Goal: Task Accomplishment & Management: Complete application form

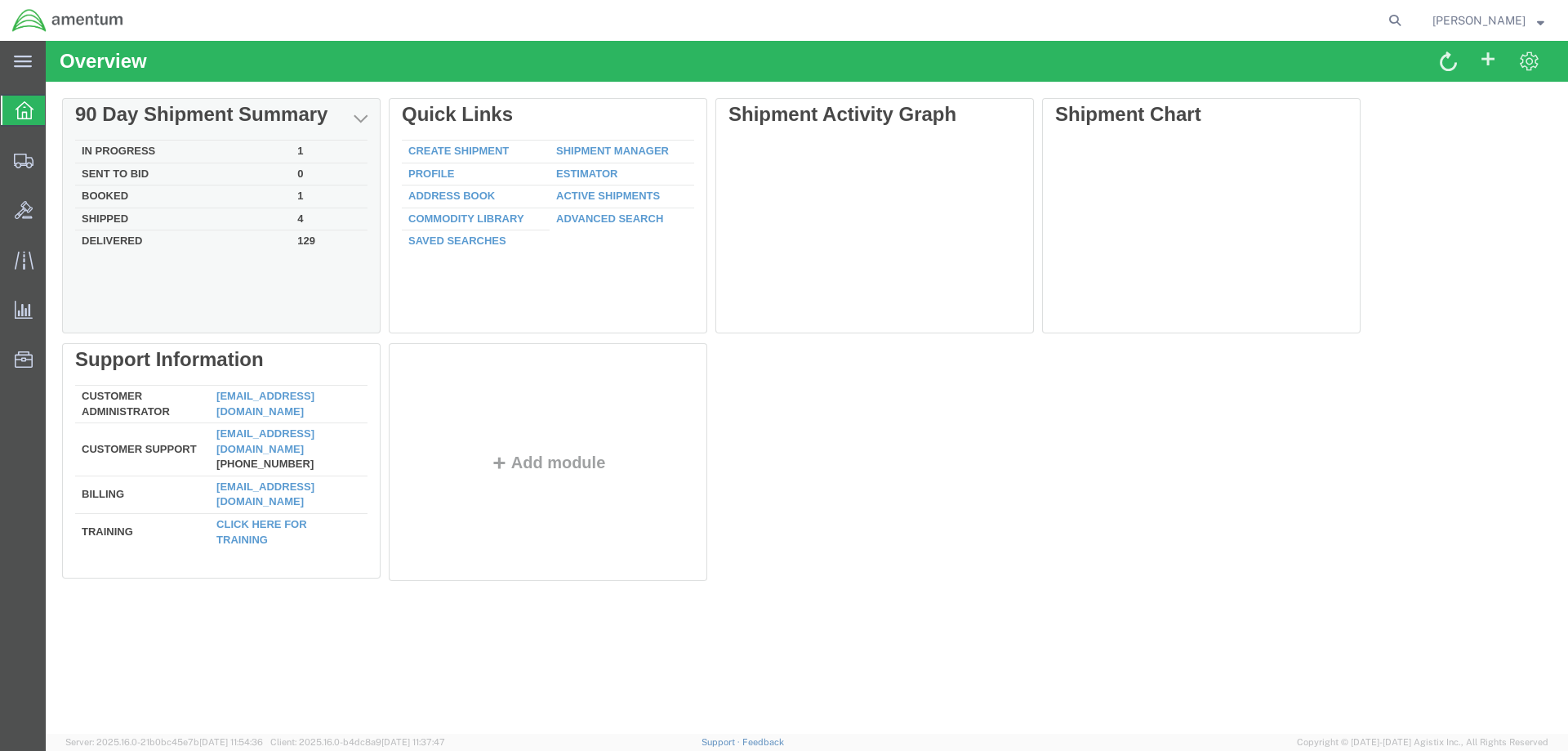
click at [136, 148] on td "In Progress" at bounding box center [183, 151] width 216 height 23
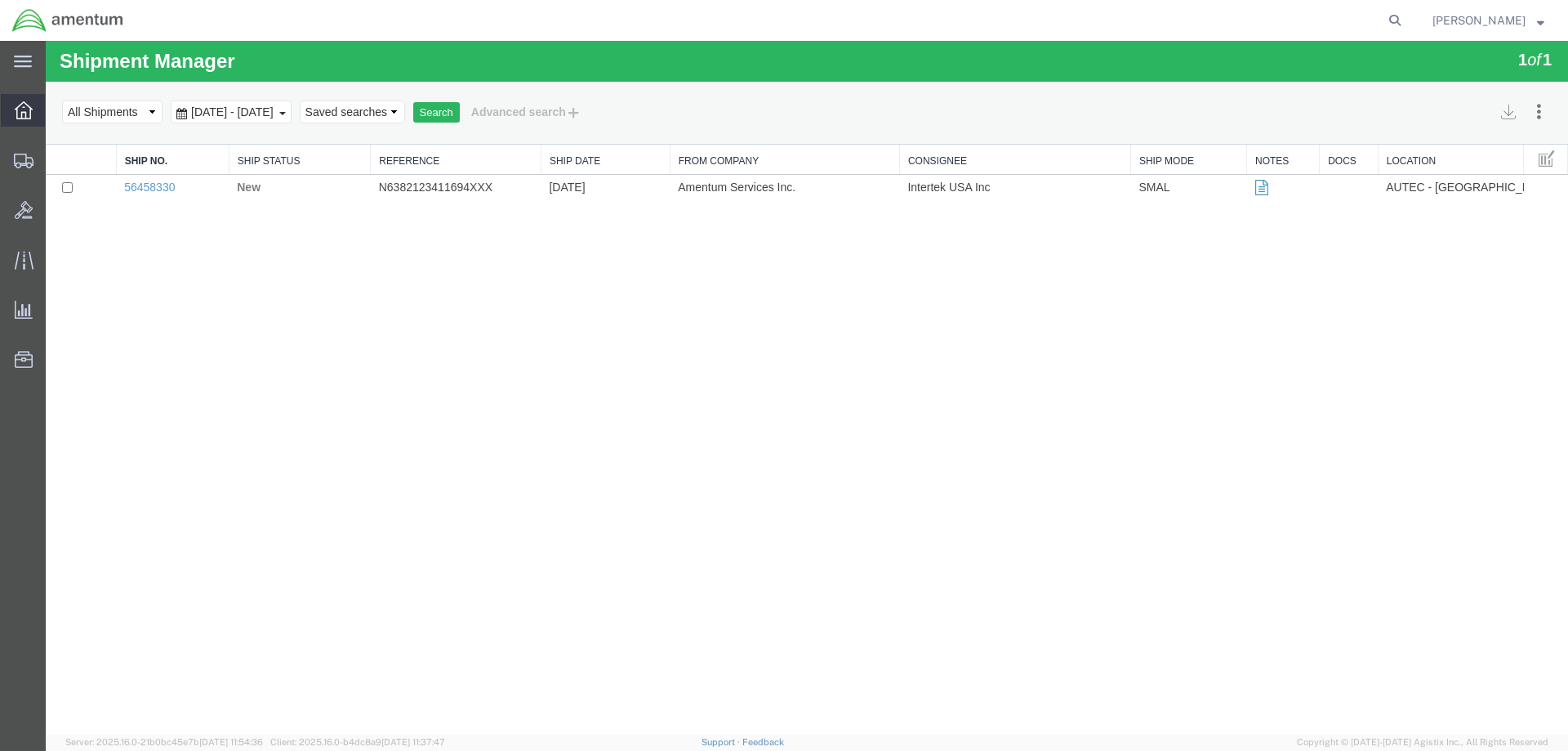
click at [23, 115] on icon at bounding box center [24, 110] width 18 height 18
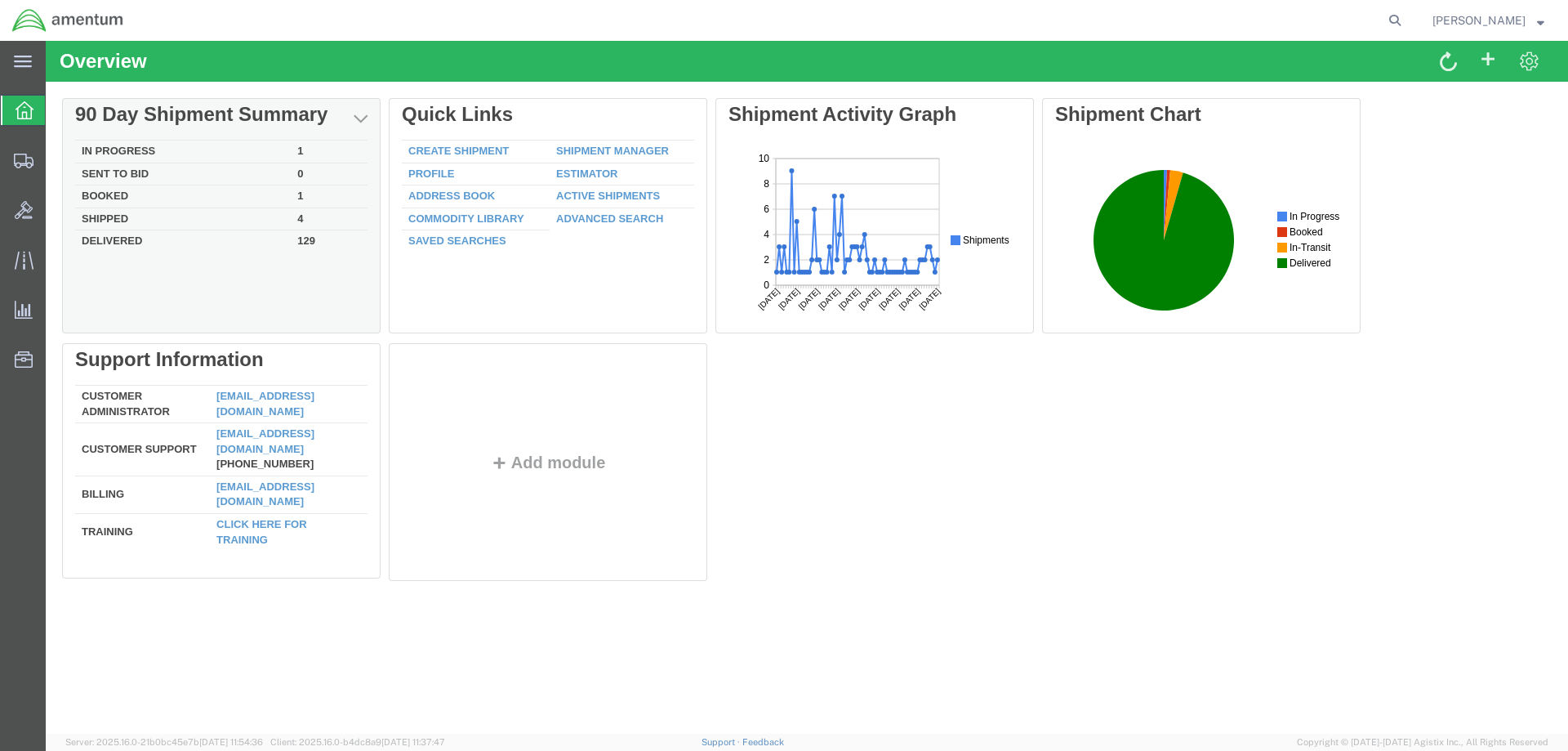
click at [132, 148] on td "In Progress" at bounding box center [183, 151] width 216 height 23
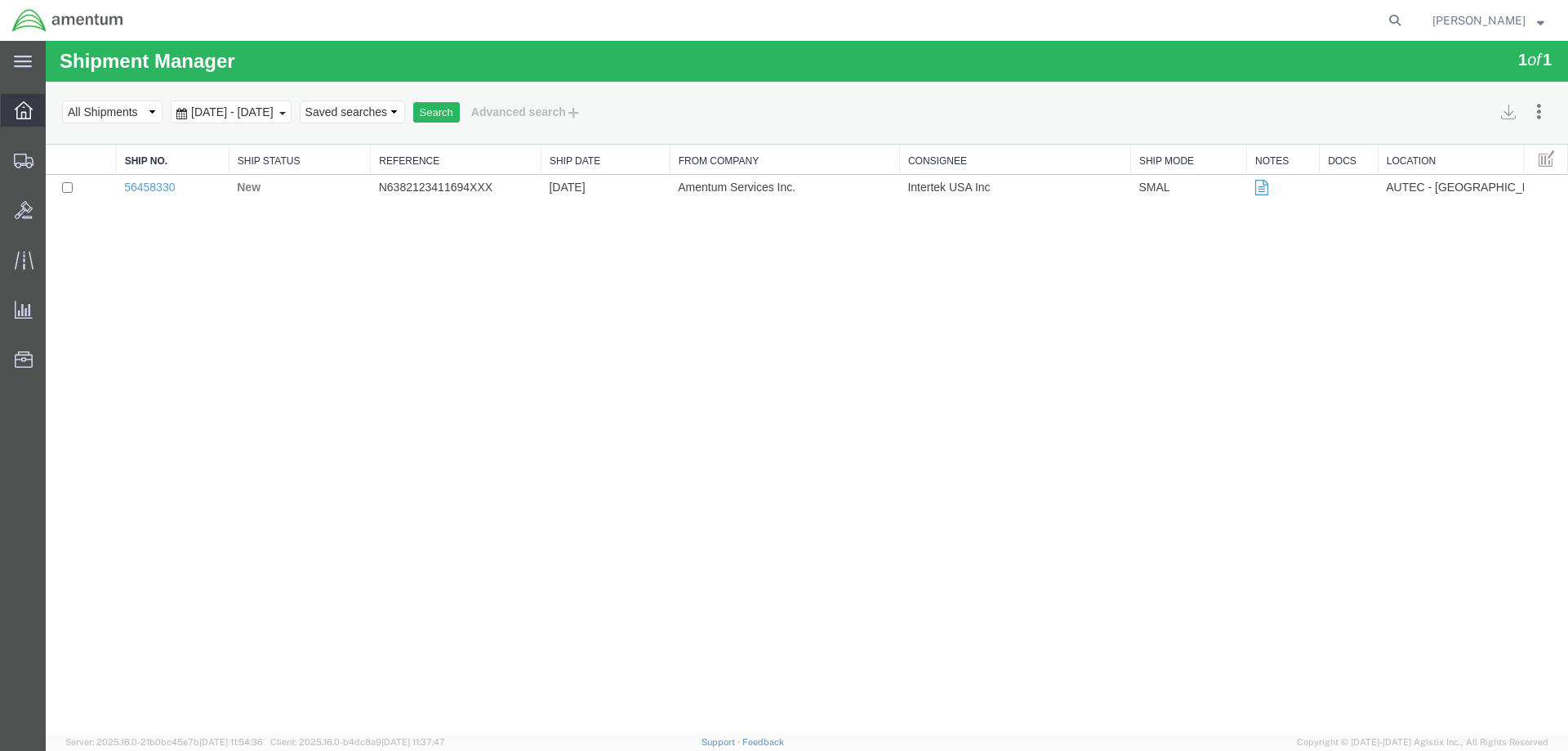
click at [18, 115] on icon at bounding box center [24, 110] width 18 height 18
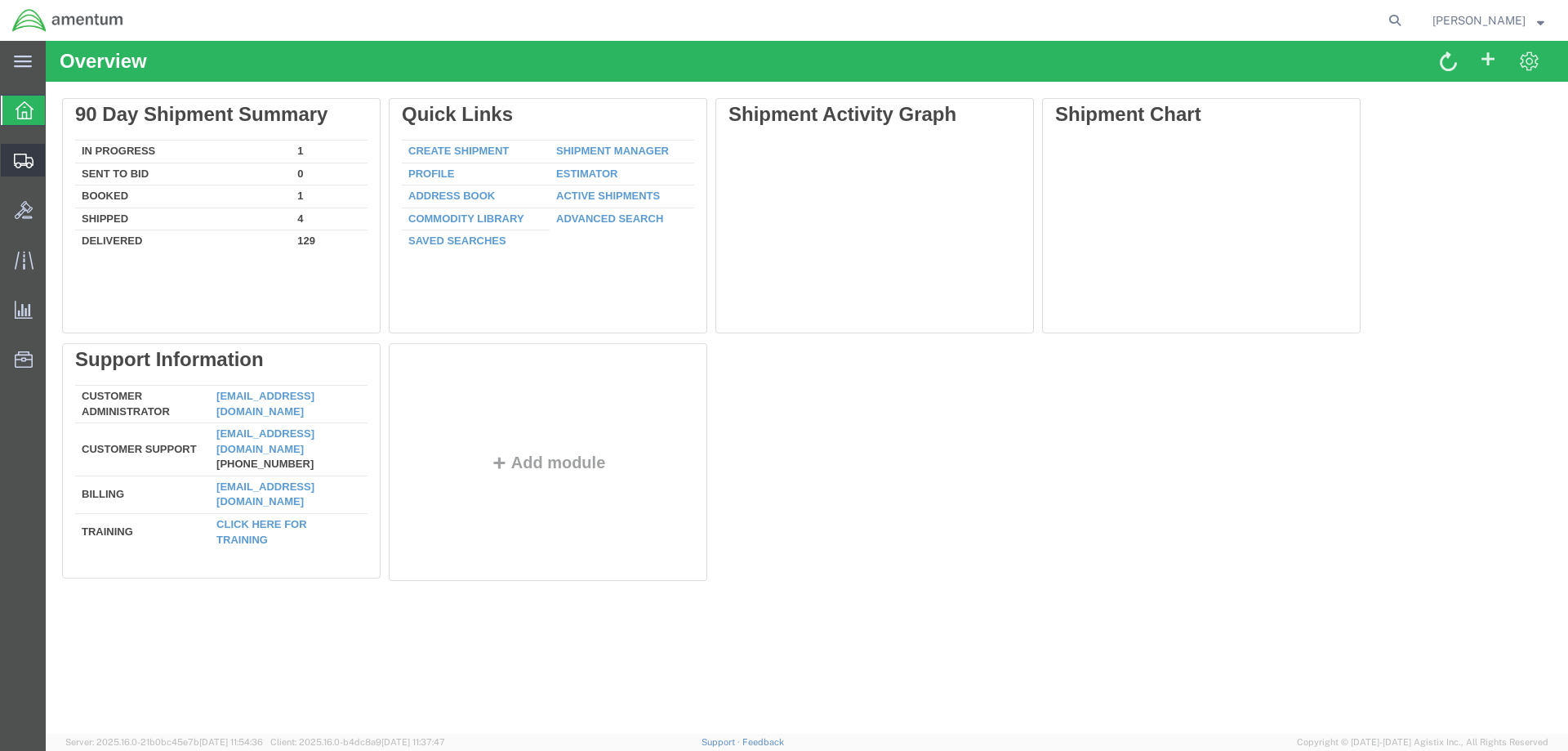
click at [0, 0] on span "Create Shipment" at bounding box center [0, 0] width 0 height 0
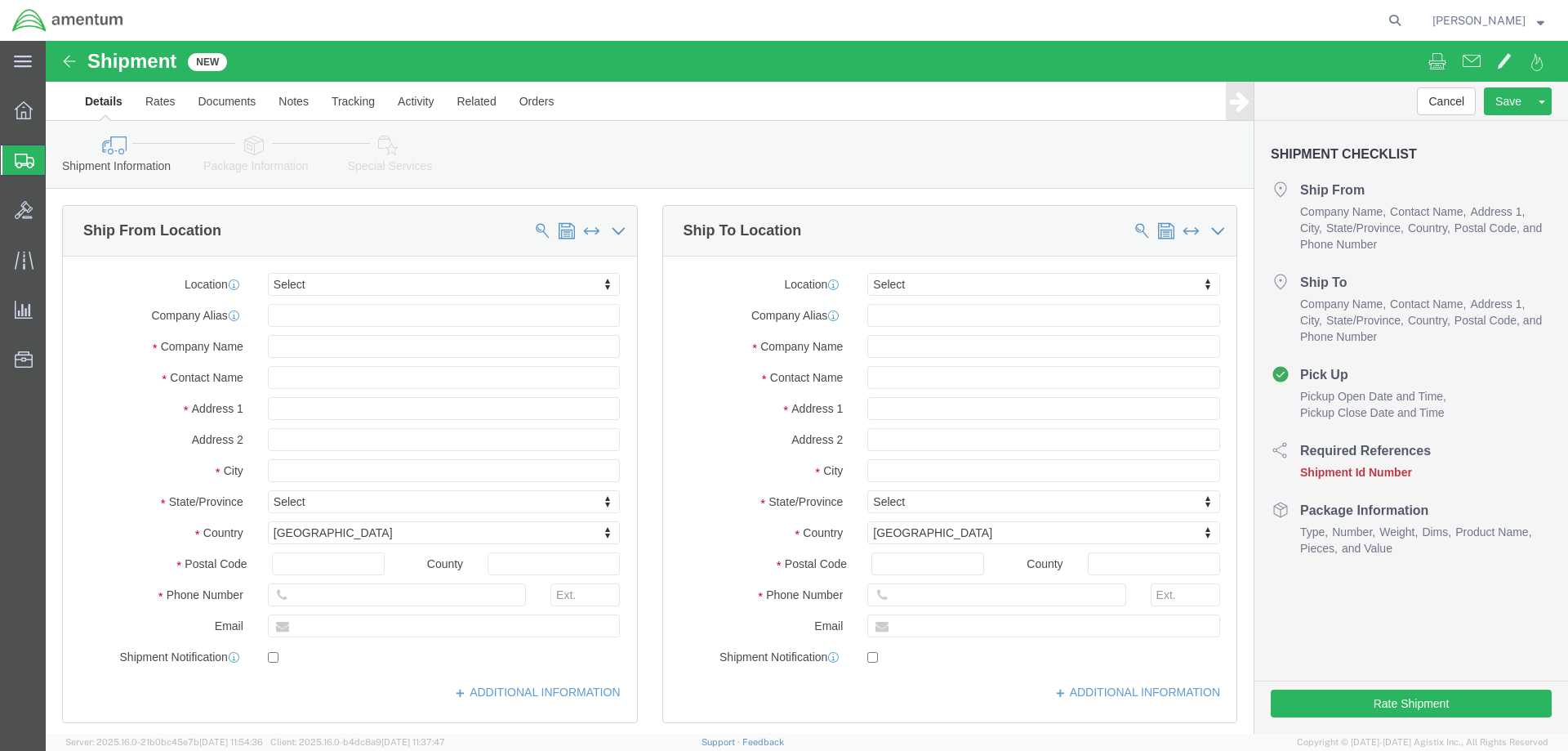
select select
click at [1543, 23] on strong "button" at bounding box center [1540, 20] width 7 height 6
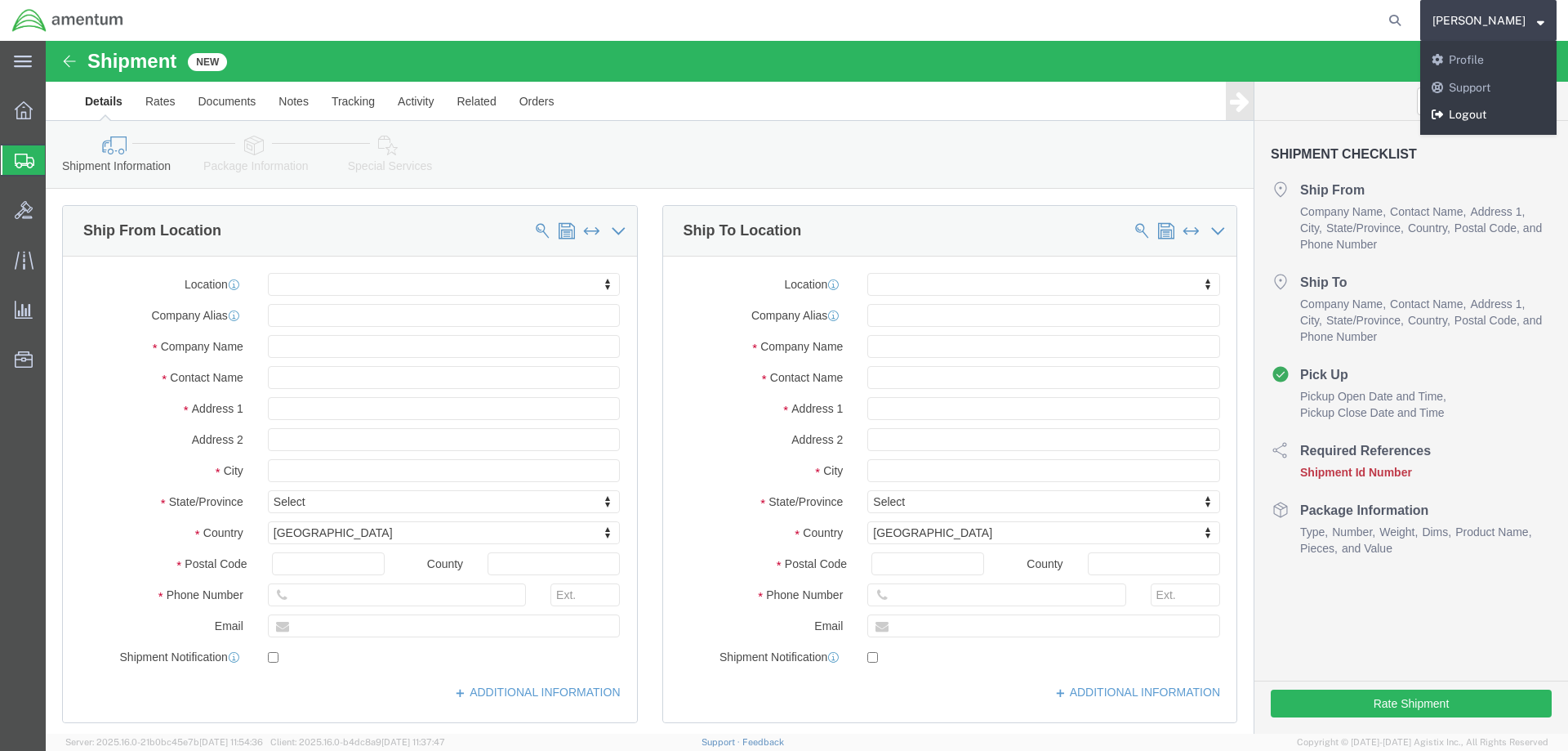
click at [1483, 117] on link "Logout" at bounding box center [1488, 115] width 137 height 28
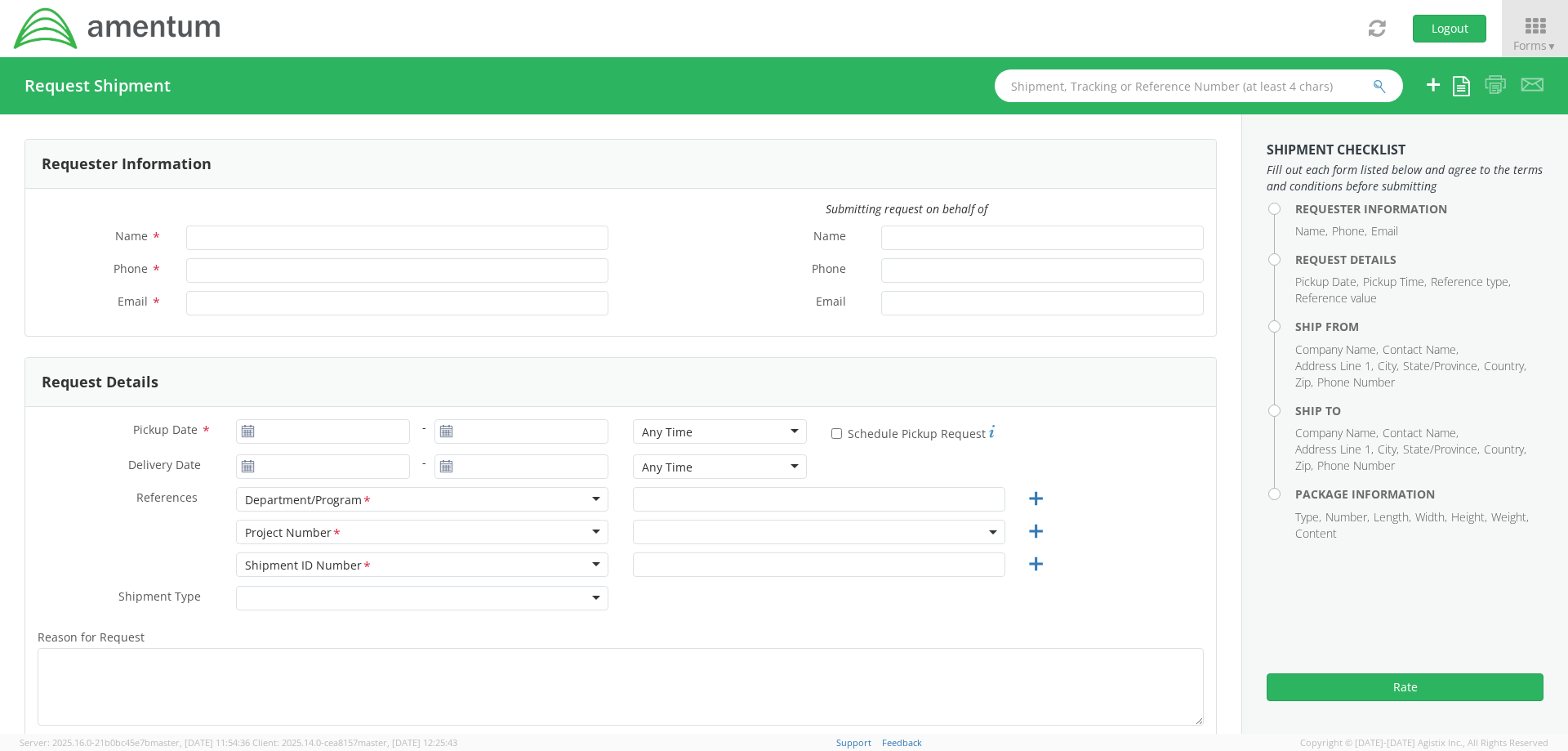
type input "[PERSON_NAME]"
type input "561-681-2693"
type input "[PERSON_NAME][EMAIL_ADDRESS][PERSON_NAME][DOMAIN_NAME]"
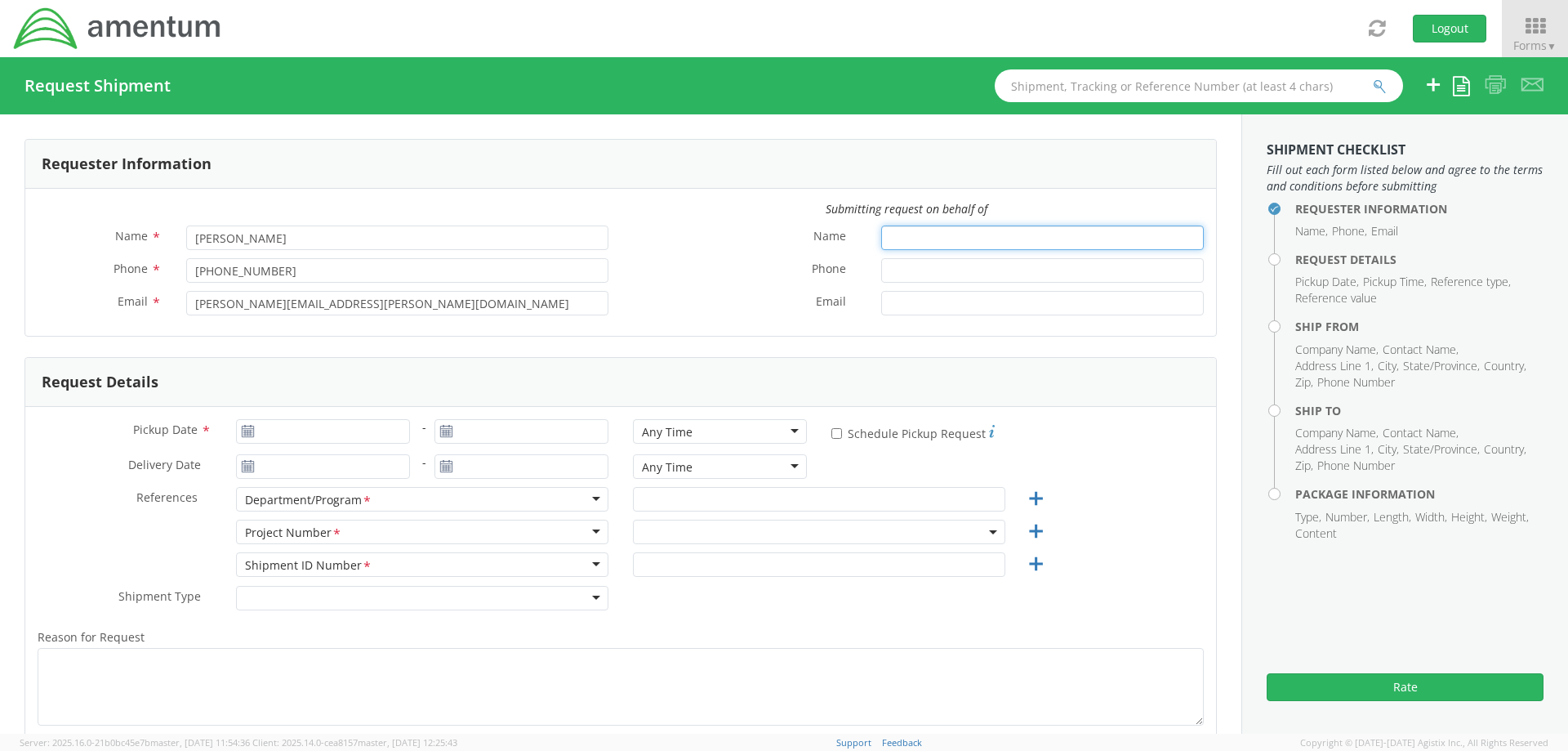
click at [895, 235] on input "Name *" at bounding box center [1042, 238] width 323 height 25
type input "[PERSON_NAME]"
type input "5616555155"
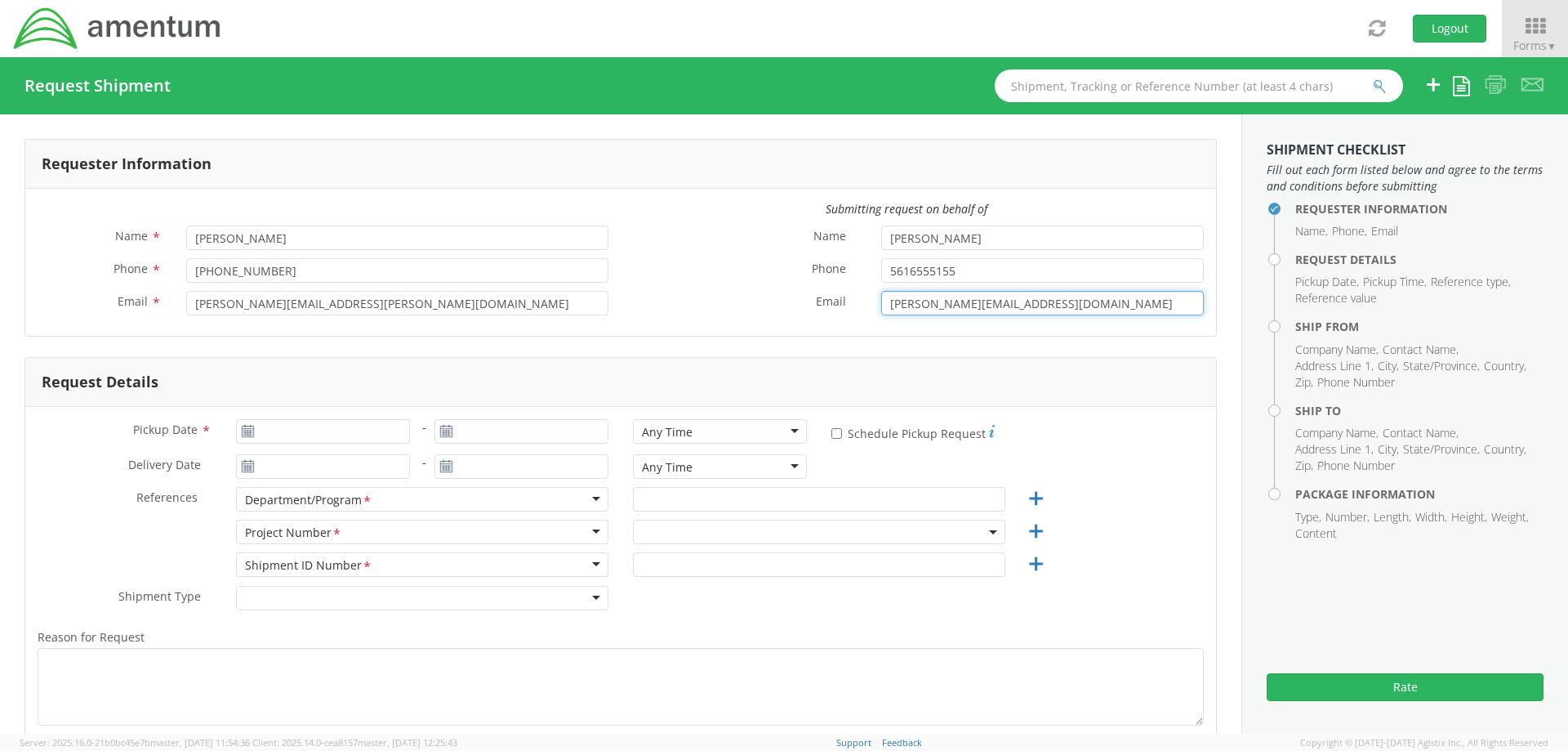
type input "[PERSON_NAME][EMAIL_ADDRESS][DOMAIN_NAME]"
type input "[DATE]"
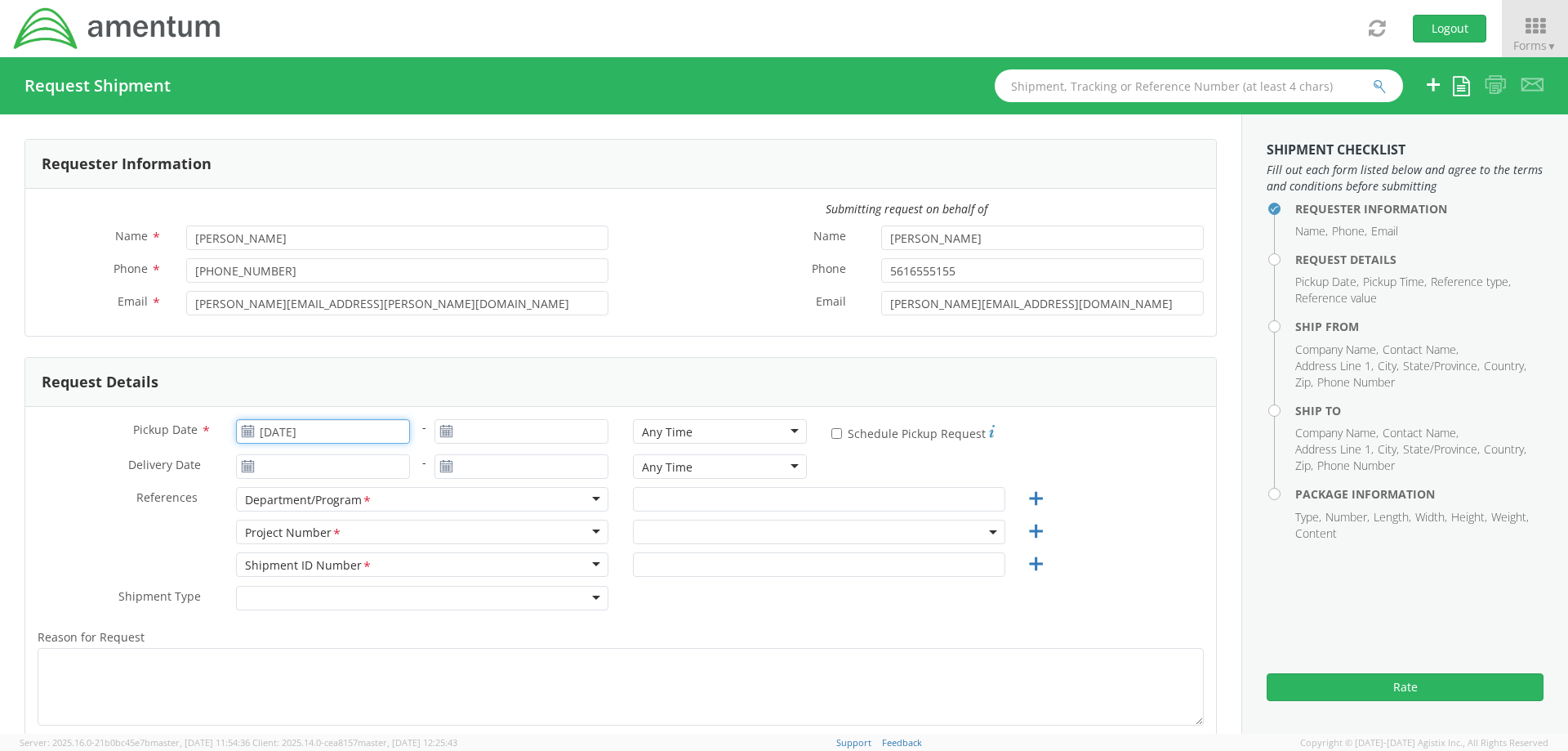
type input "[DATE]"
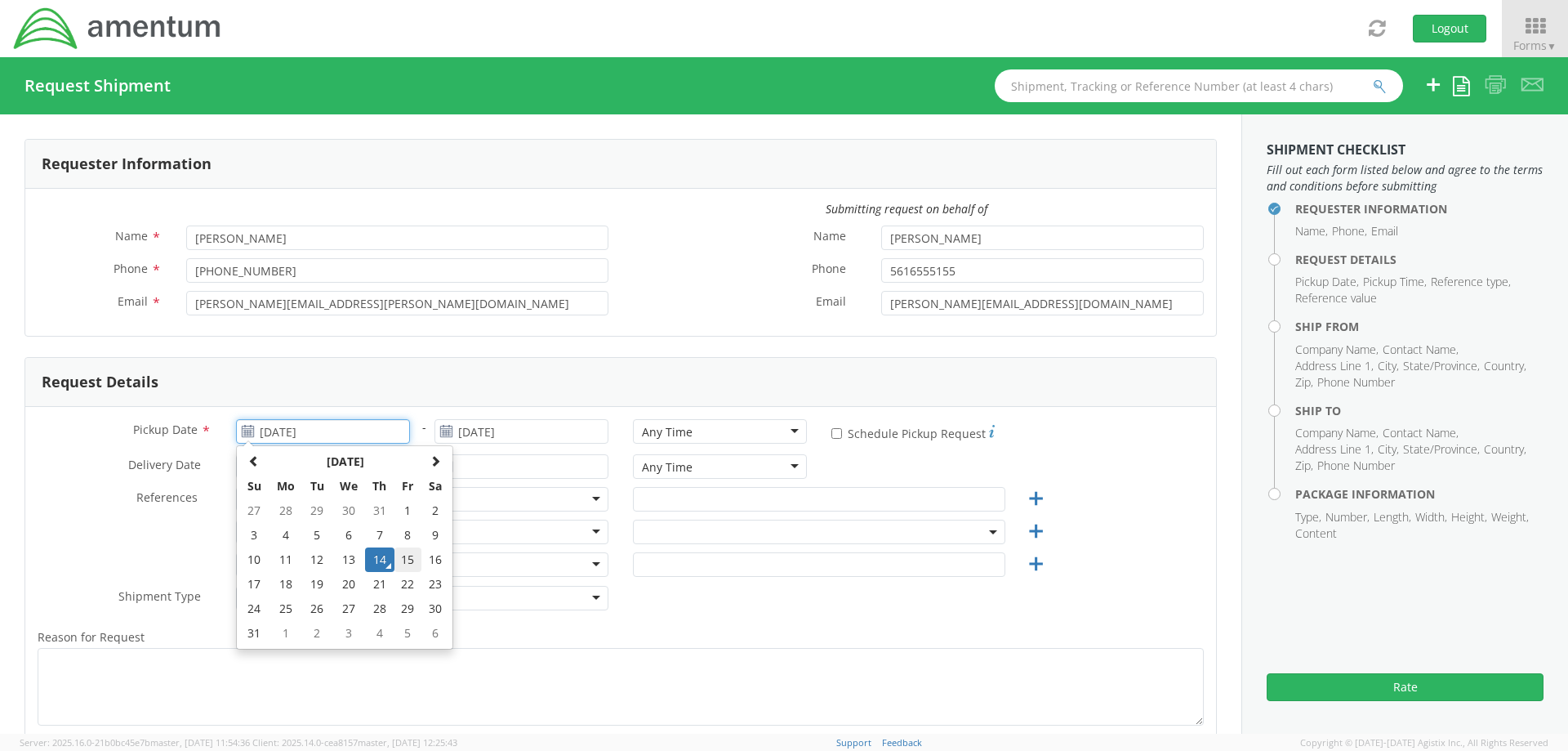
click at [409, 560] on td "15" at bounding box center [408, 559] width 28 height 25
type input "[DATE]"
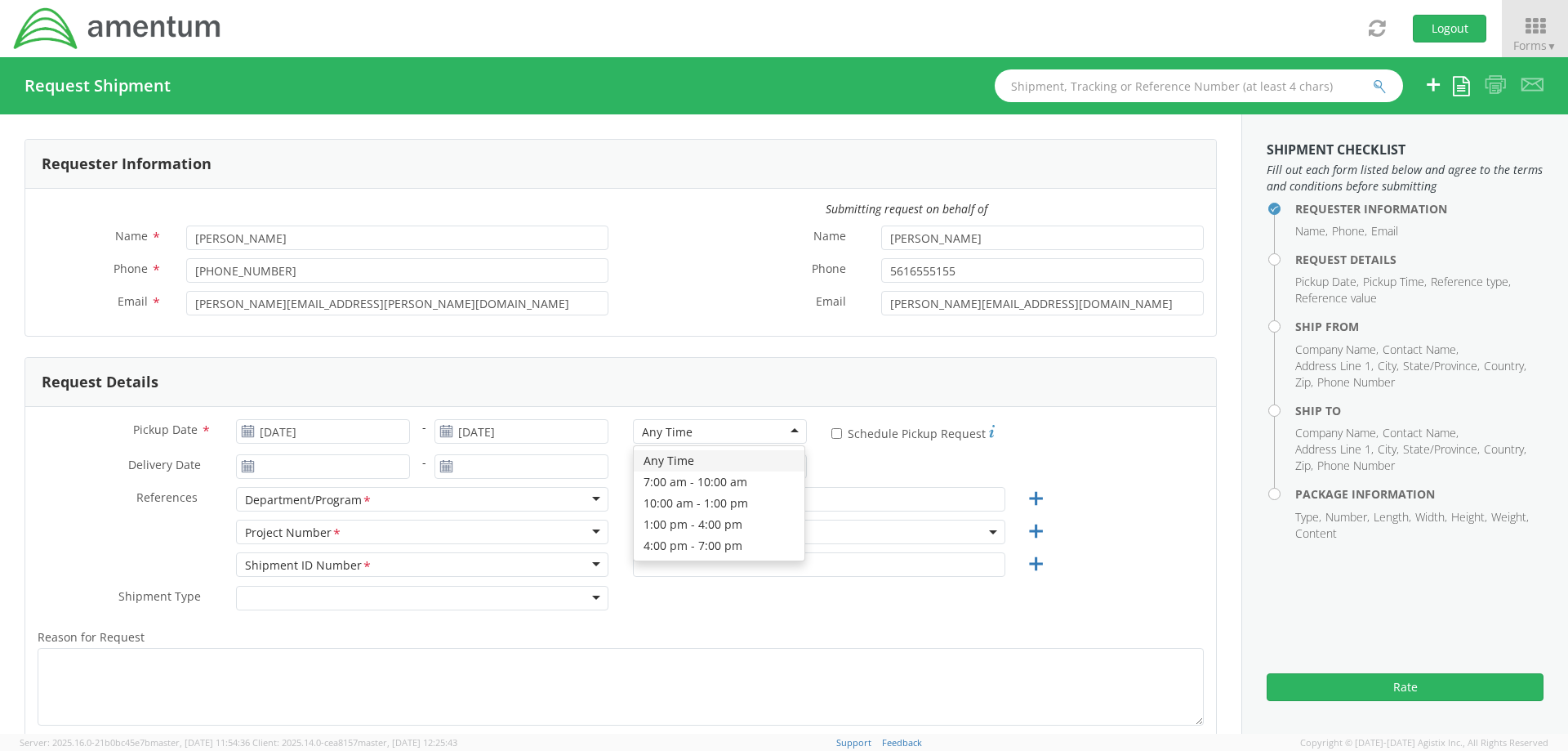
click at [661, 441] on div "Any Time" at bounding box center [720, 432] width 174 height 25
click at [62, 407] on div "Pickup Date * 08/15/2025 - 08/15/2025 Any Time Any Time Any Time 7:00 am - 10:0…" at bounding box center [621, 622] width 1191 height 430
click at [684, 435] on div "7:00 am - 10:00 am" at bounding box center [694, 432] width 104 height 17
click at [51, 407] on div "Pickup Date * 08/15/2025 - 08/15/2025 Any Time Any Time Any Time 7:00 am - 10:0…" at bounding box center [621, 622] width 1191 height 430
click at [831, 435] on input "* Schedule Pickup Request" at bounding box center [837, 433] width 11 height 11
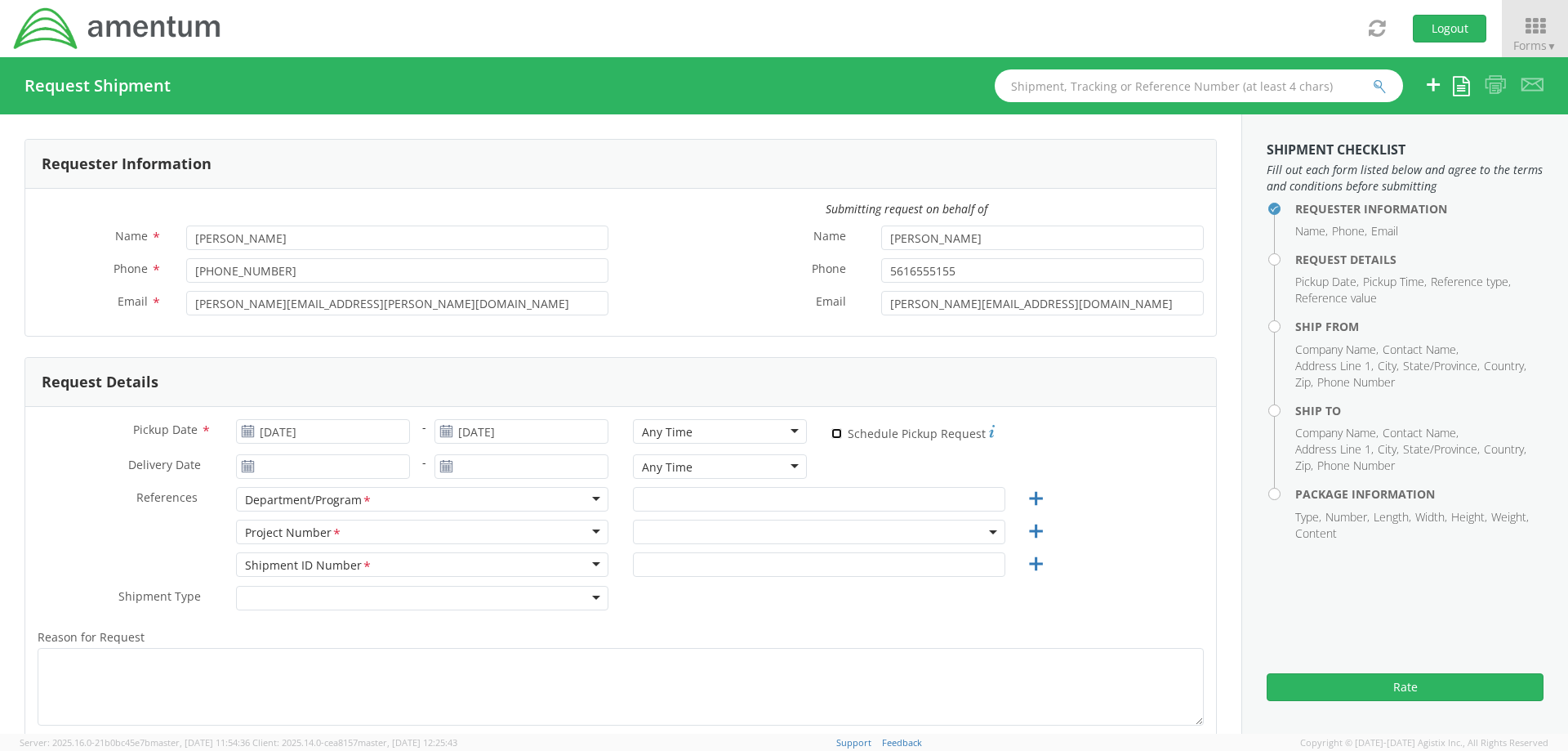
checkbox input "true"
click at [693, 501] on input "text" at bounding box center [819, 499] width 373 height 25
type input "Autec"
click at [673, 566] on input "search" at bounding box center [817, 558] width 361 height 25
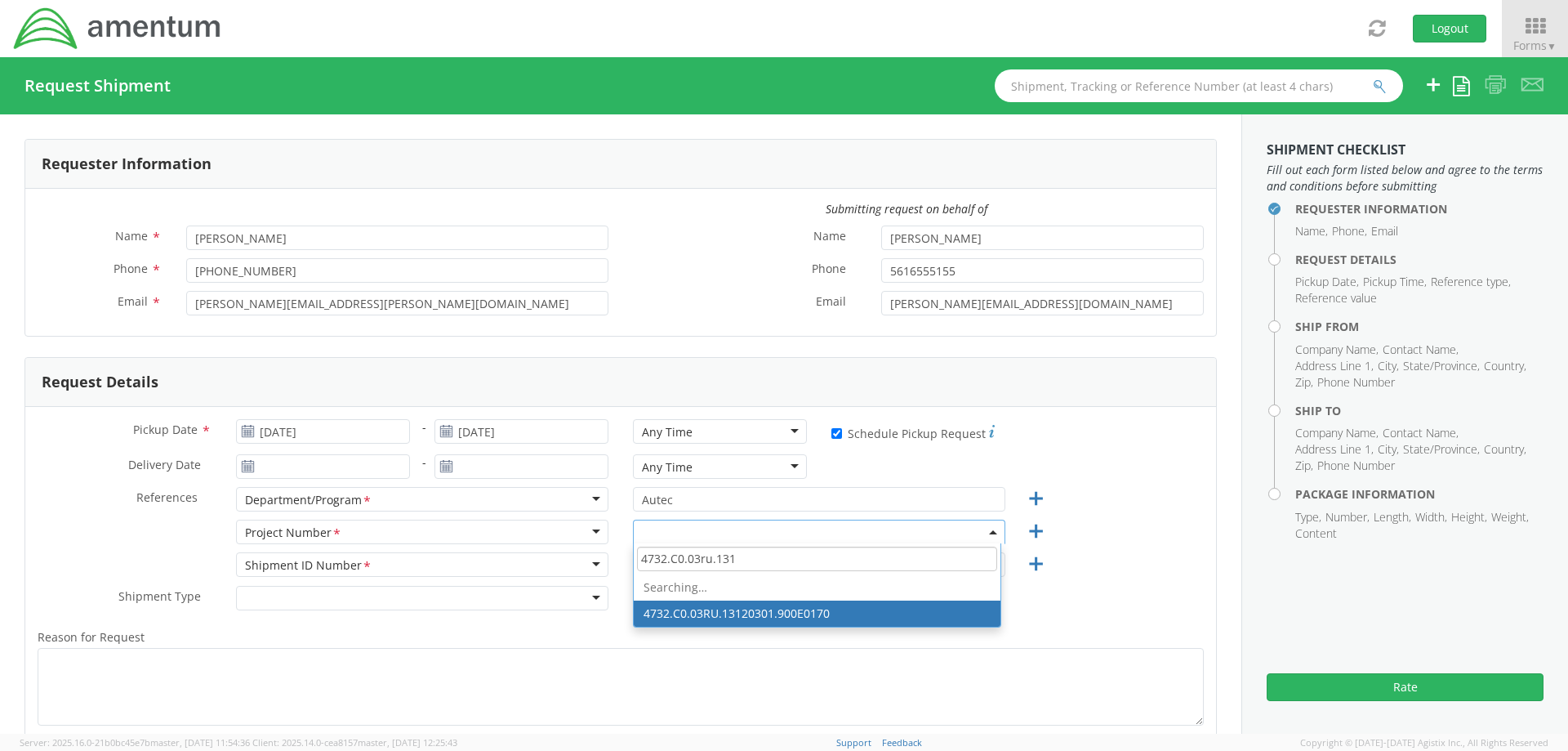
type input "4732.C0.03ru.1312"
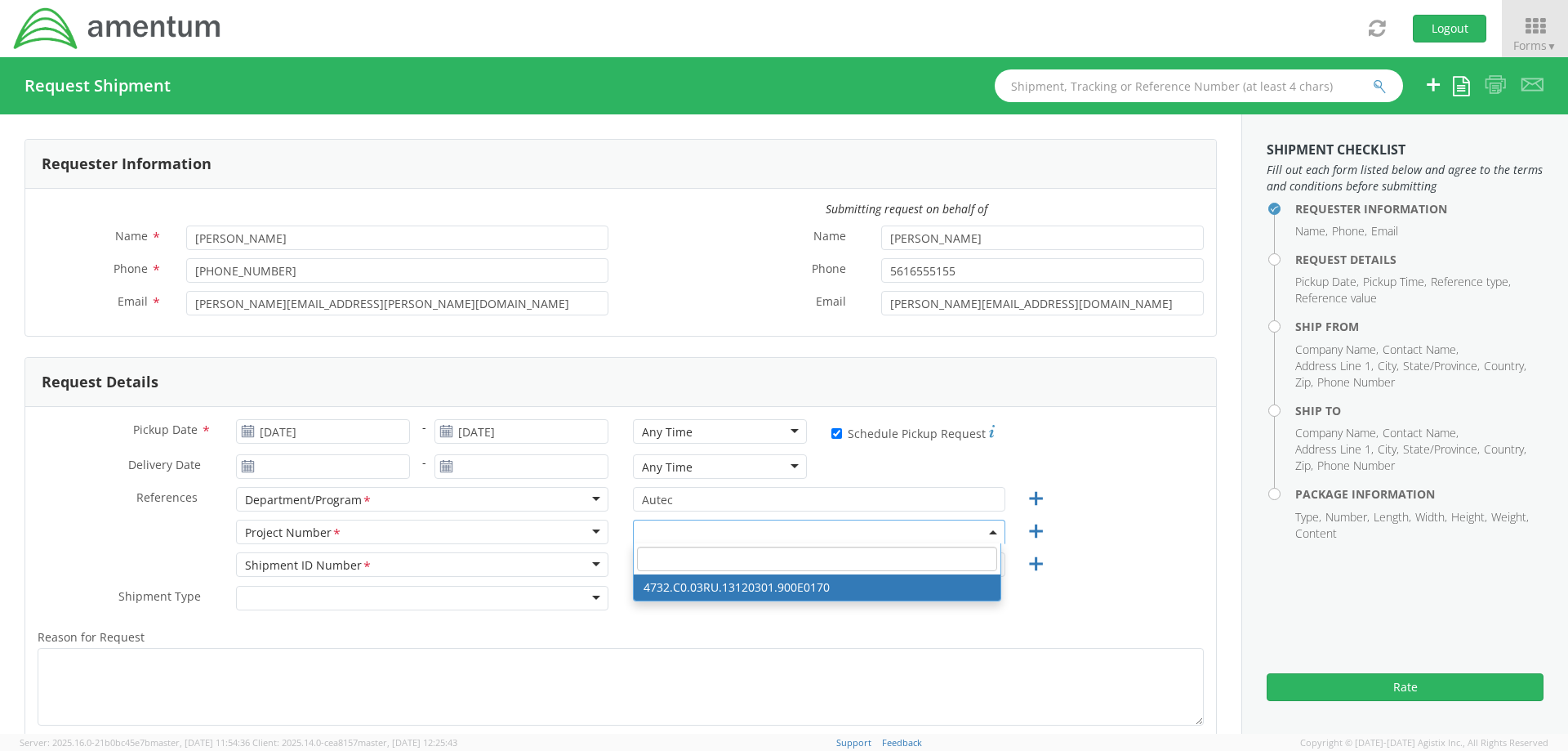
select select "4732.C0.03RU.13120301.900E0170"
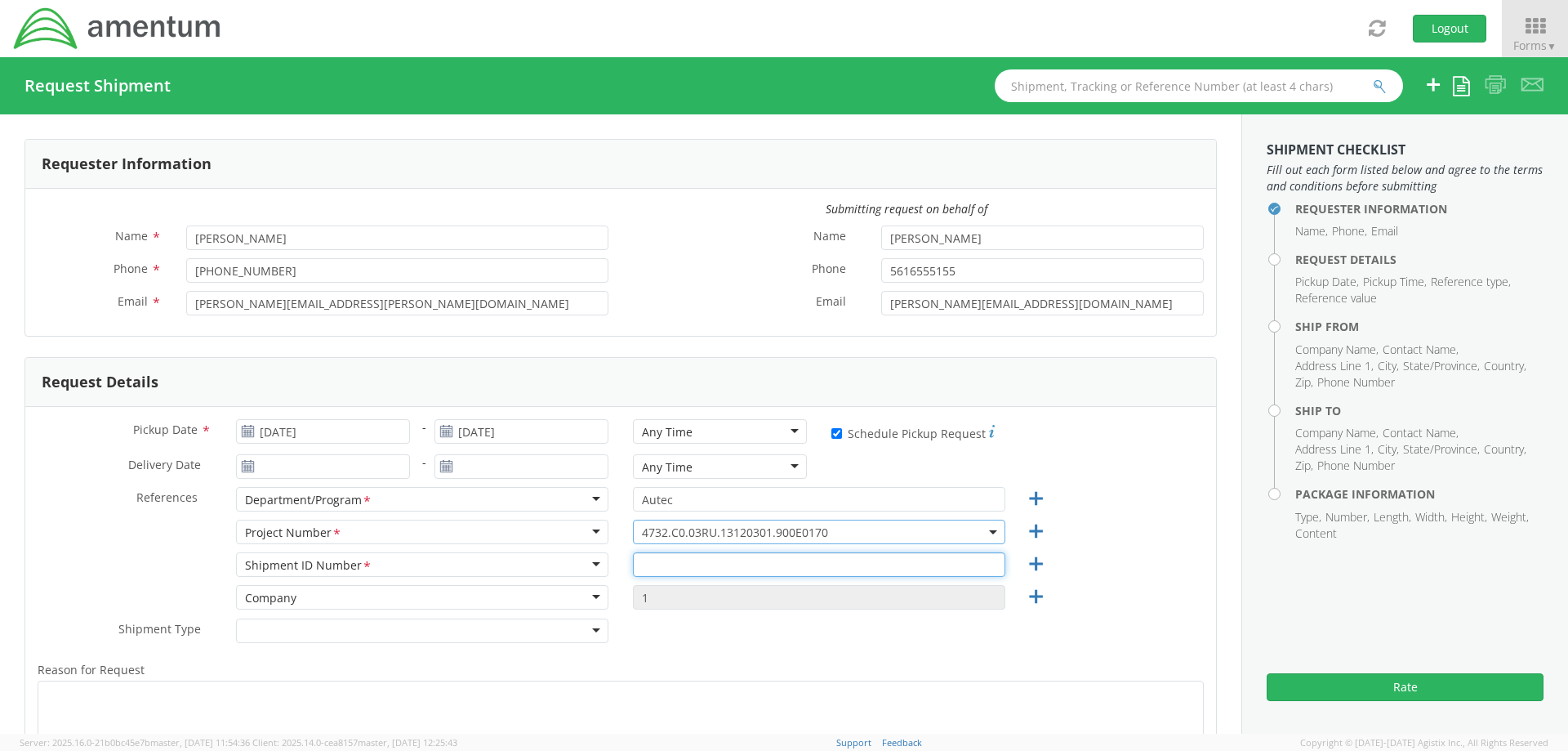
click at [662, 565] on input "text" at bounding box center [819, 565] width 373 height 25
type input "20250814"
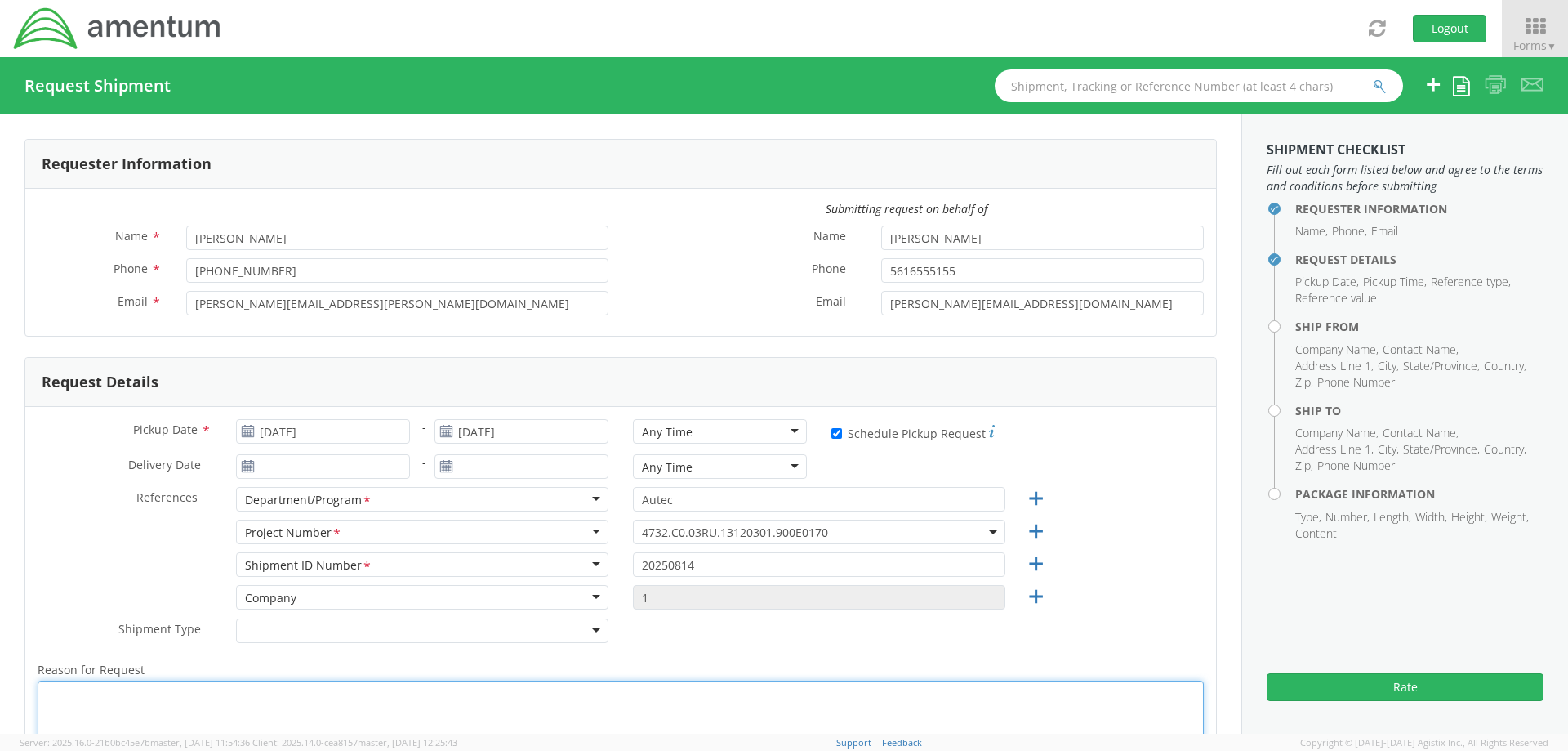
click at [98, 680] on textarea "Reason for Request *" at bounding box center [620, 719] width 1166 height 78
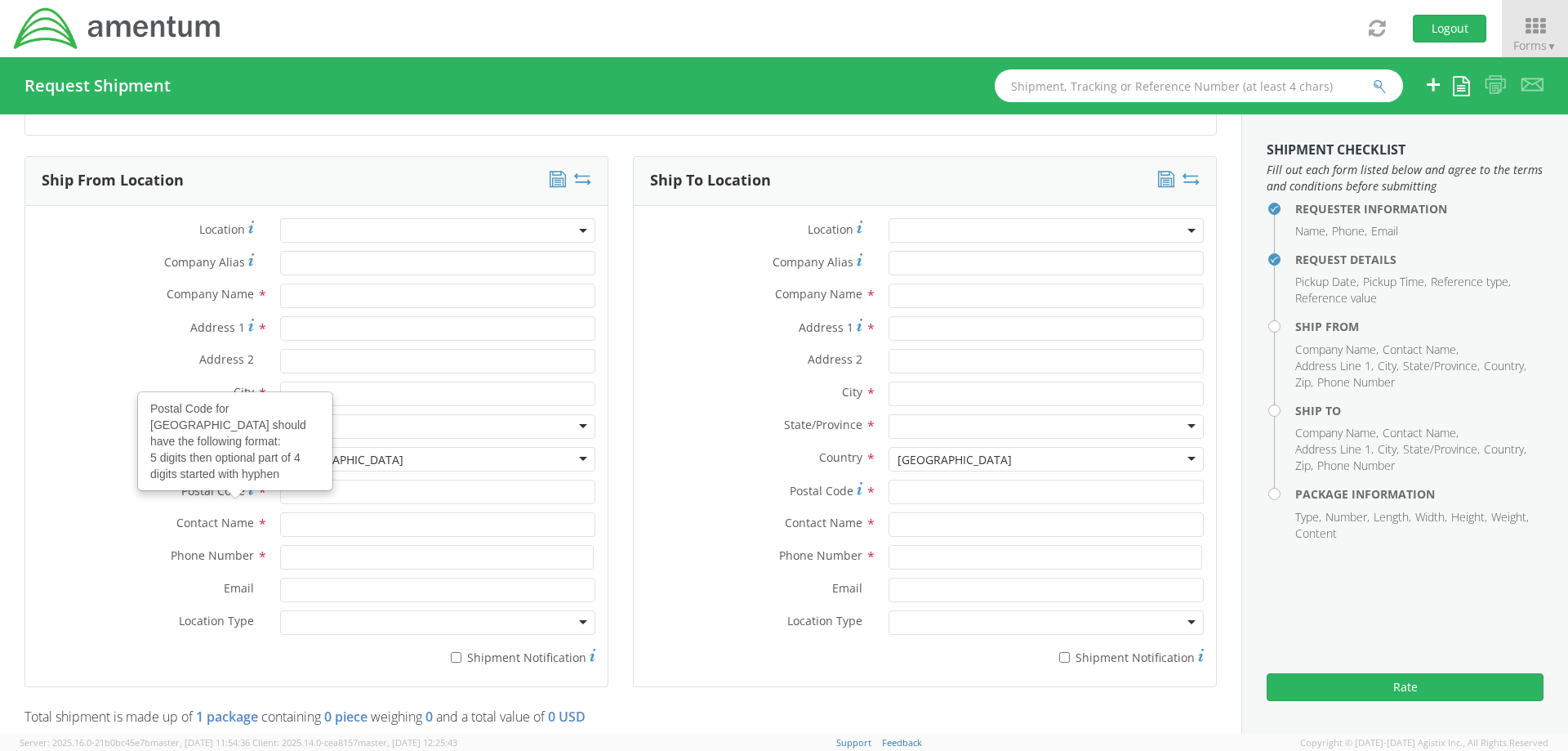
scroll to position [735, 0]
type textarea "Shipment to Cal Lab at Newport"
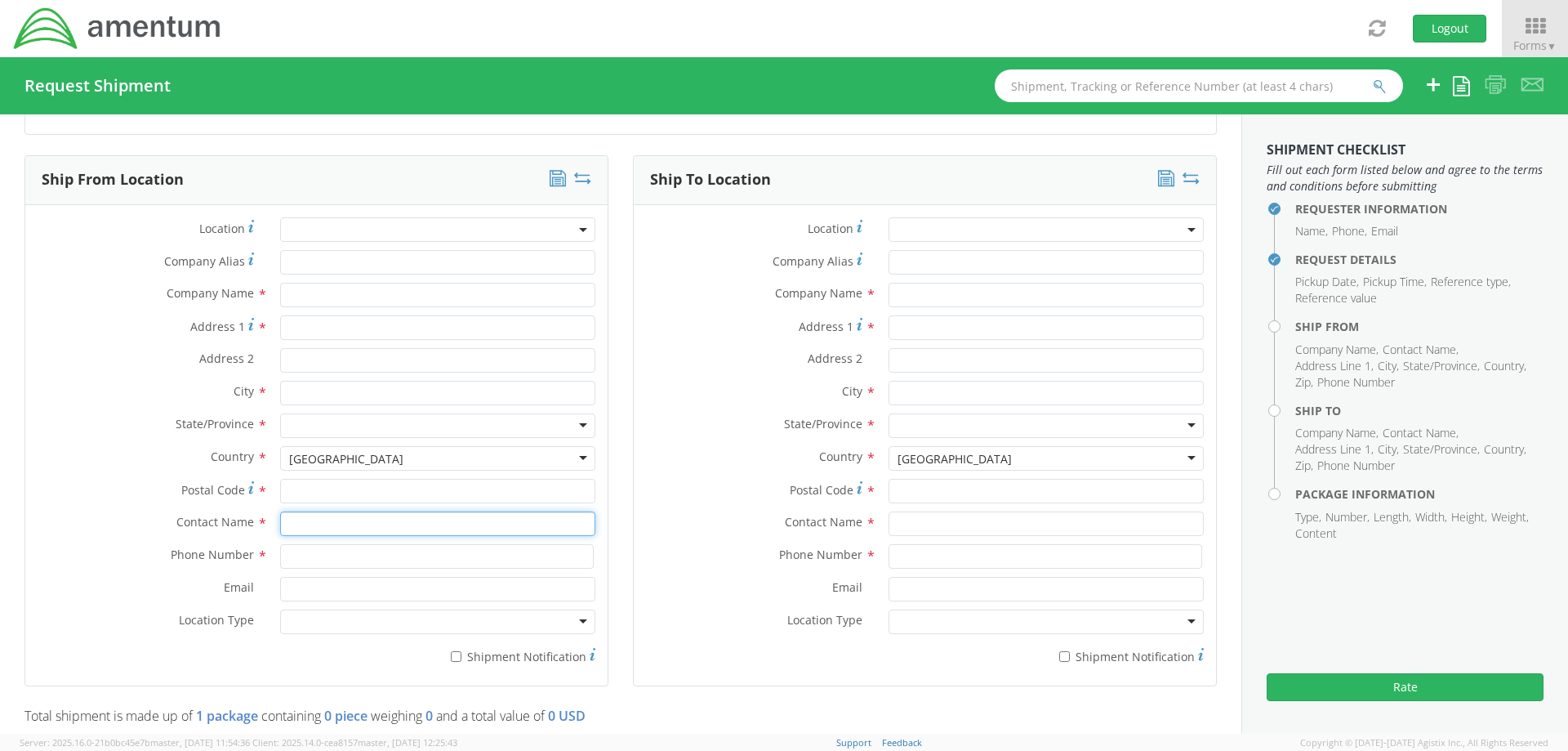
click at [295, 523] on input "text" at bounding box center [438, 523] width 316 height 25
type input "[PERSON_NAME]"
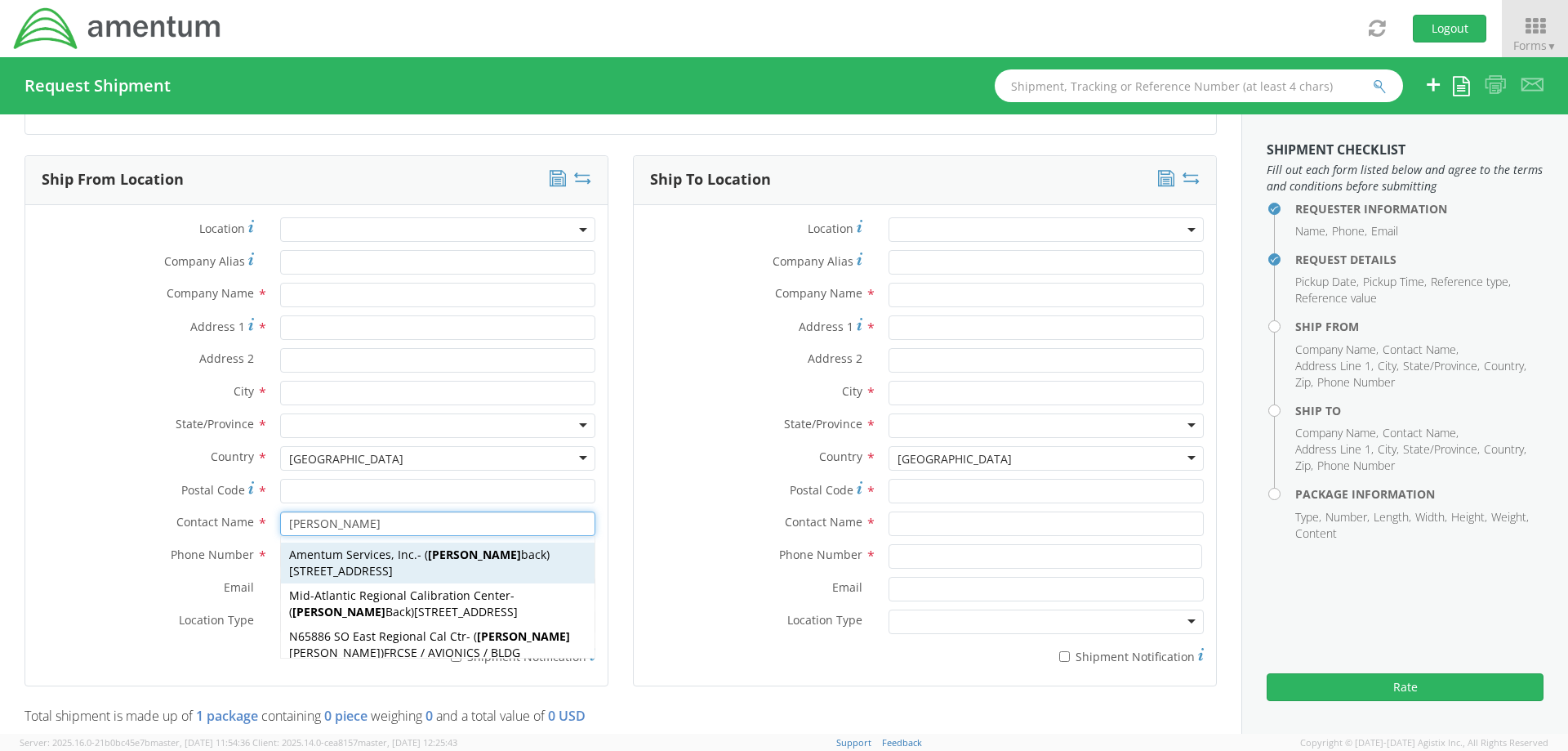
click at [390, 577] on span "1624 Perimeter Rd, AUTEC Air Terminal, West Palm Beach, FL, 33406, US" at bounding box center [340, 570] width 104 height 16
type input "Amentum Services, Inc."
type input "1624 Perimeter Rd"
type input "AUTEC Air Terminal"
type input "West Palm Beach"
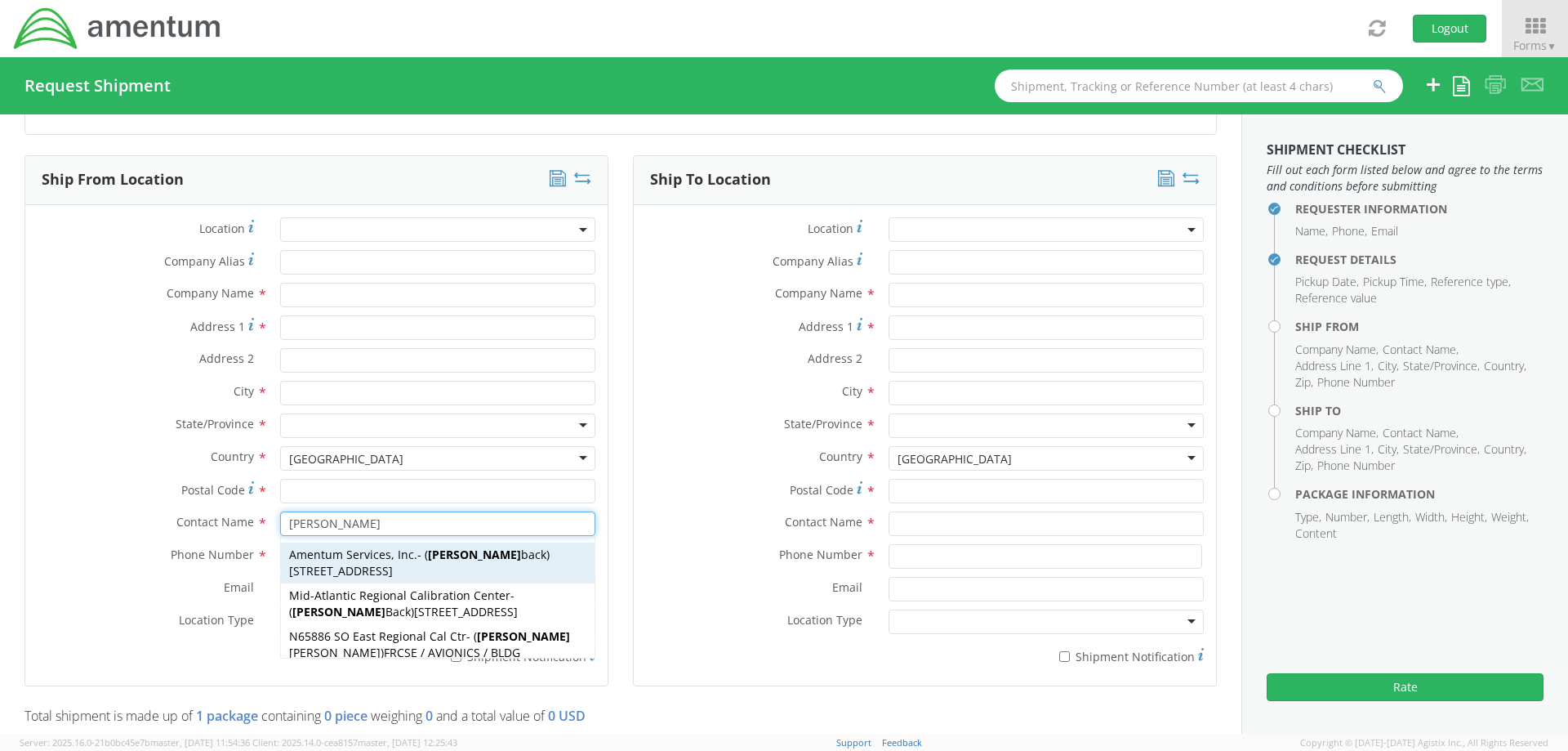
type input "33406"
type input "cynthia back"
type input "5616555155"
type input "patrick.a.ostrander.ctr@us.navy.mil"
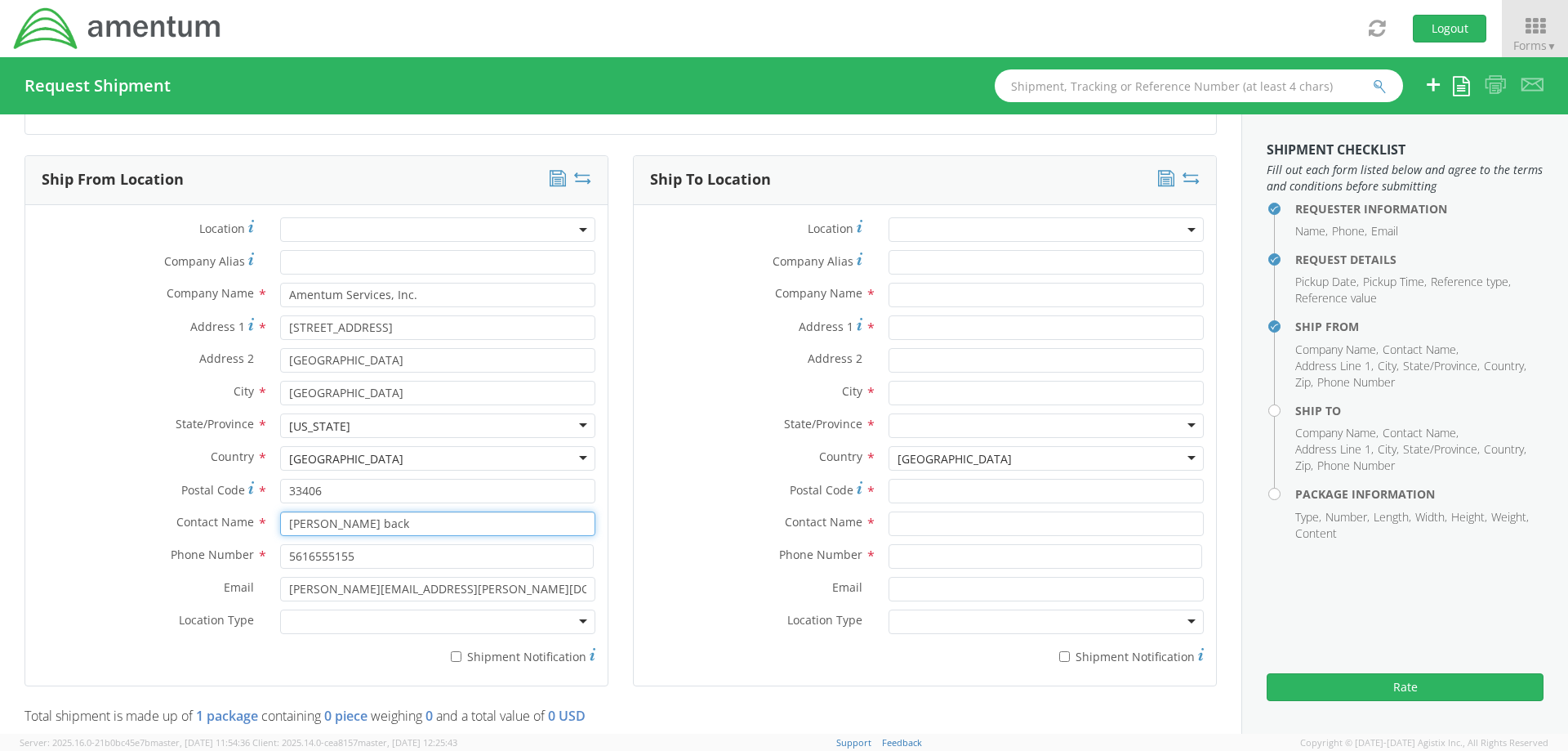
type input "cynthia back"
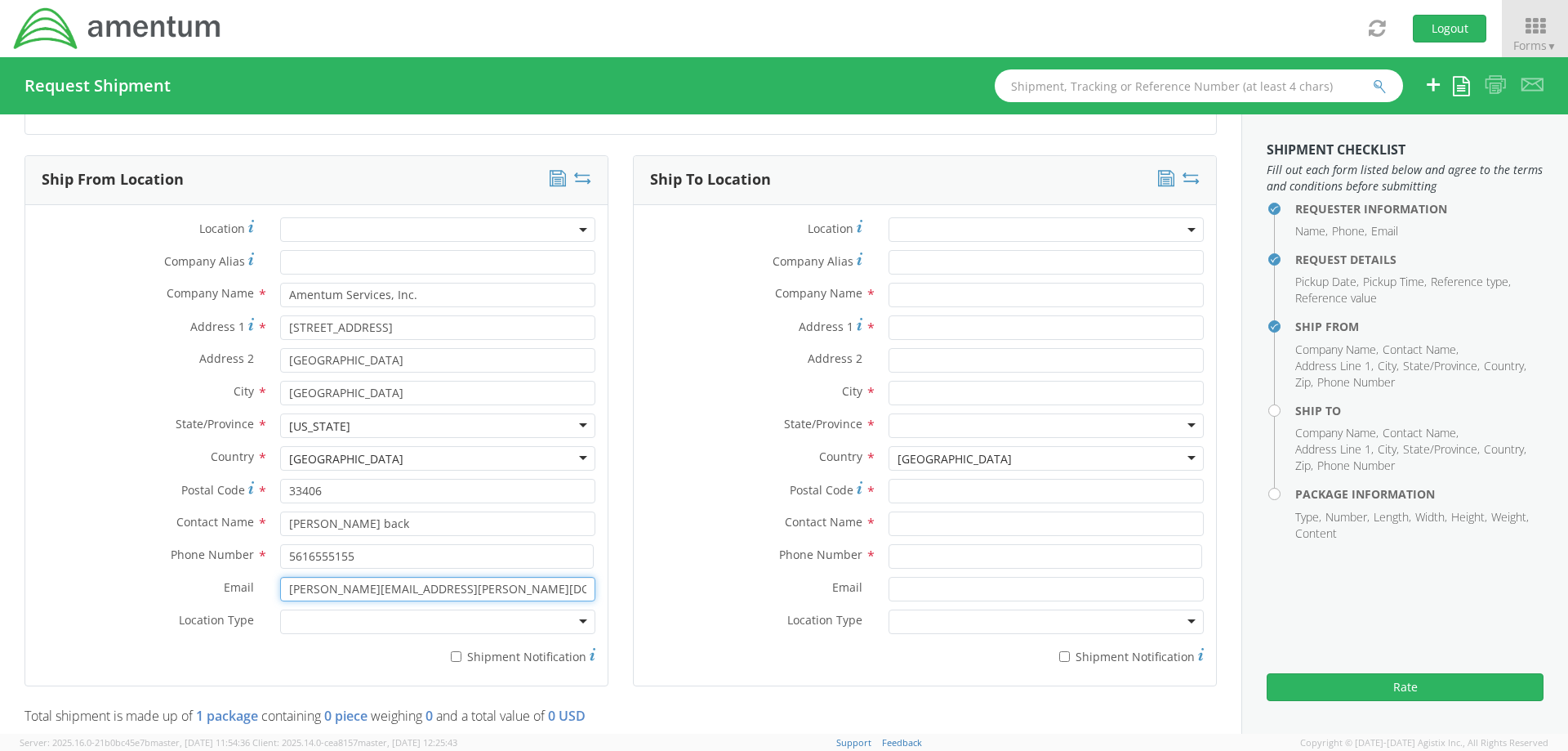
drag, startPoint x: 496, startPoint y: 590, endPoint x: 160, endPoint y: 590, distance: 336.0
click at [123, 590] on div "Email * patrick.a.ostrander.ctr@us.navy.mil" at bounding box center [317, 588] width 583 height 25
type input "Craig.j.mitchell.ctr@us.navy.mil"
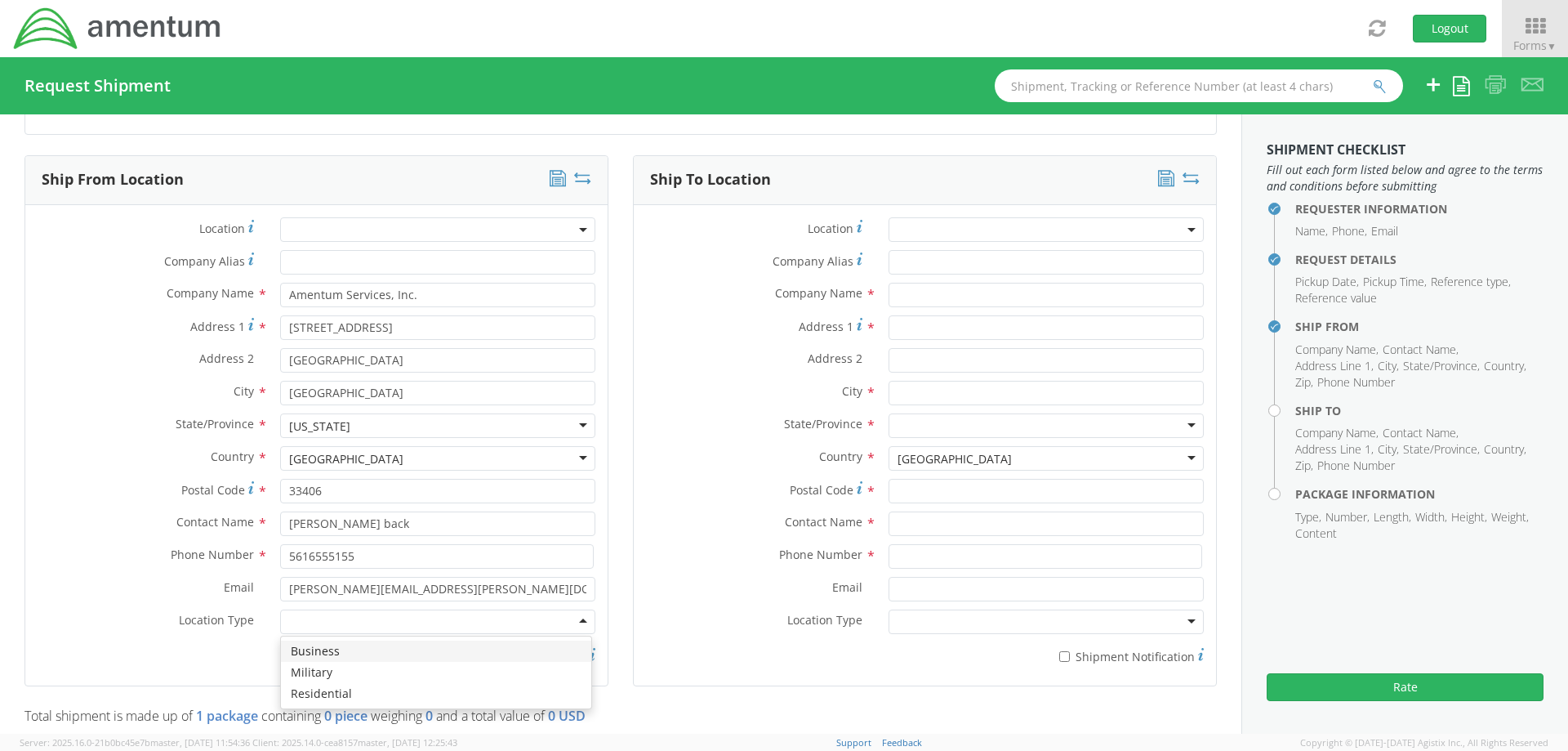
type input "b"
click at [66, 218] on div "Location * Company Alias * Company Name * Amentum Services, Inc. Address 1 * 16…" at bounding box center [317, 445] width 583 height 456
click at [453, 657] on input "* Shipment Notification" at bounding box center [456, 656] width 11 height 11
checkbox input "true"
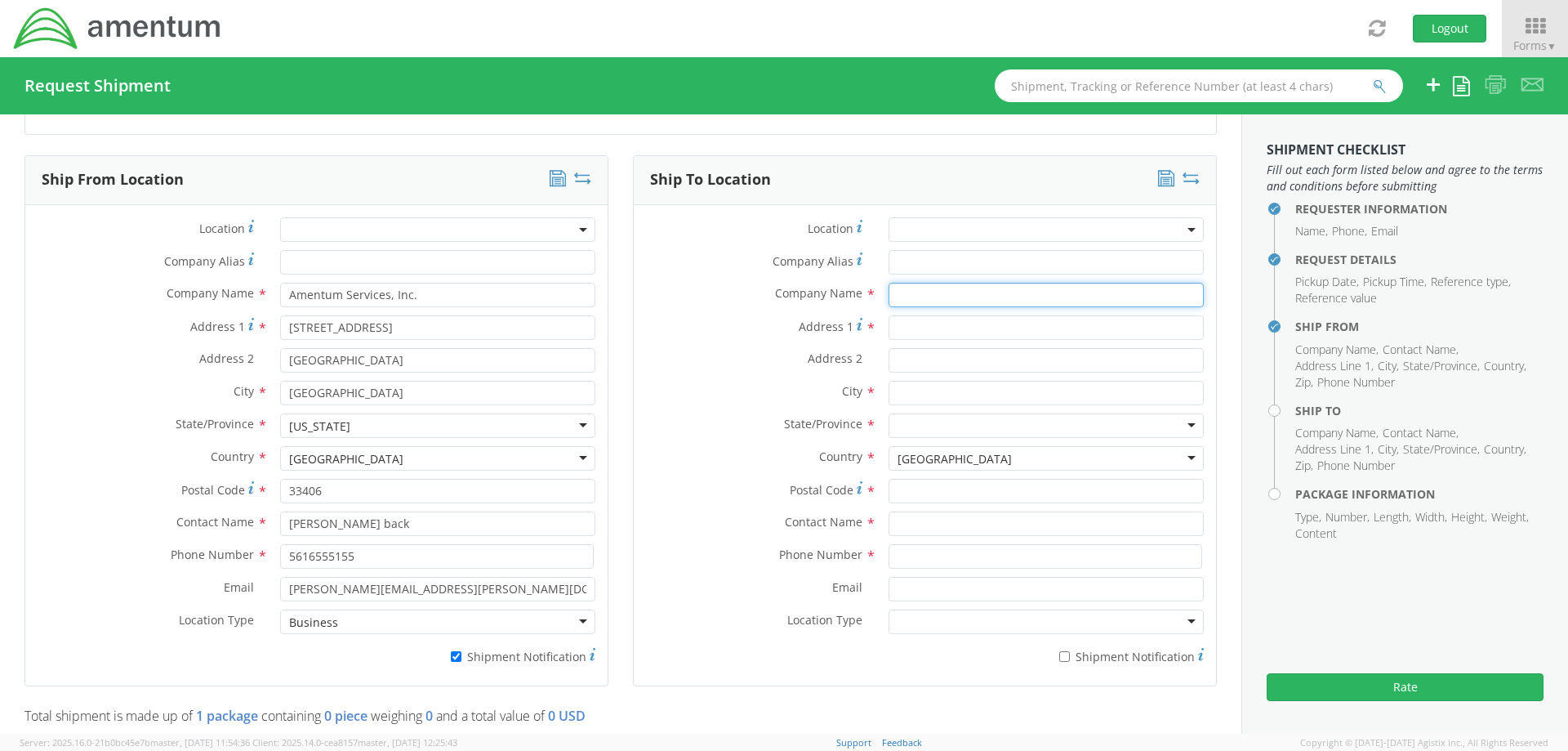
click at [902, 298] on input "text" at bounding box center [1046, 295] width 316 height 25
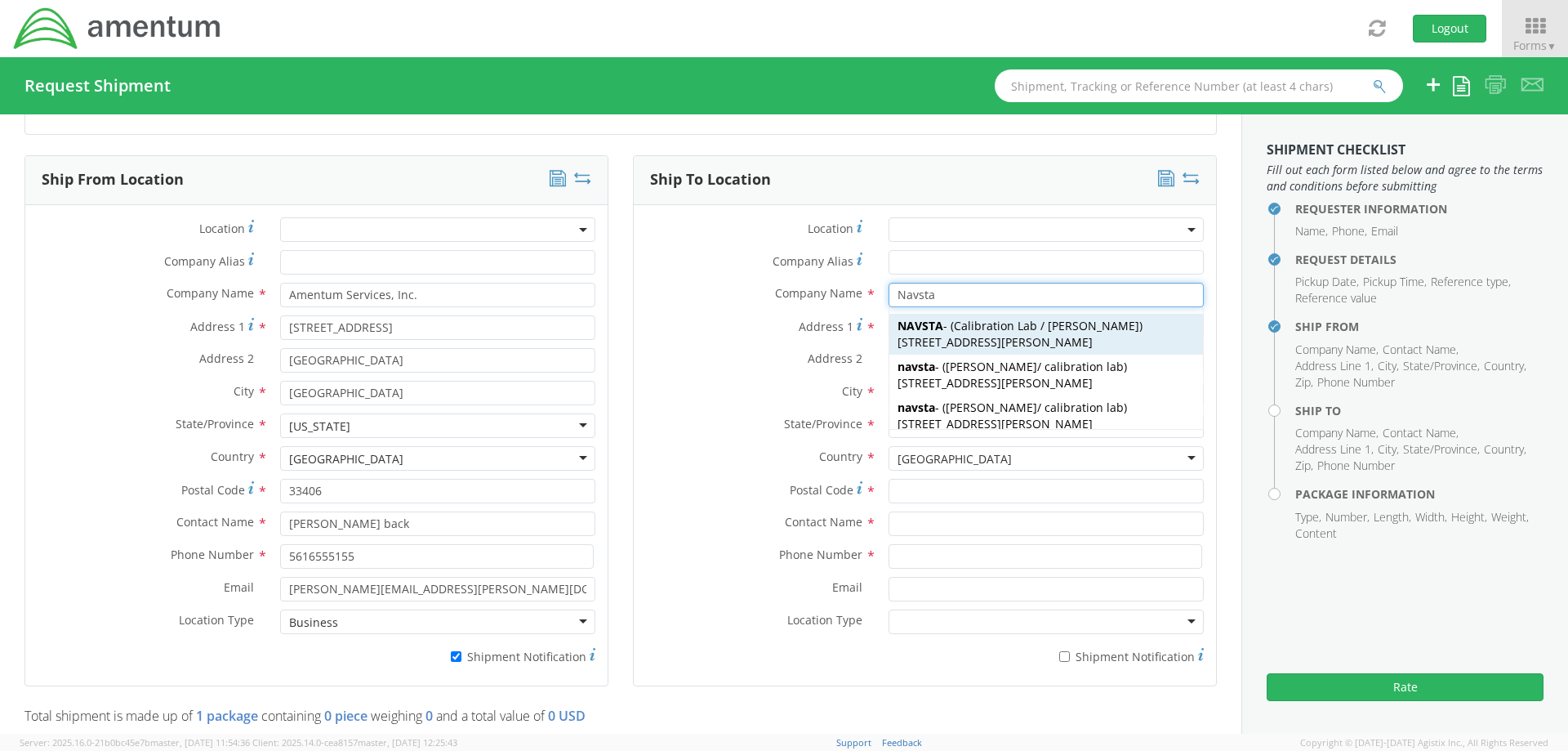
click at [1004, 334] on span "47 Chandler St., BLDG 1170 RM 195, Newport, RI, 02841, US" at bounding box center [995, 342] width 195 height 16
type input "NAVSTA"
type input "47 Chandler St."
type input "BLDG 1170 RM 195"
type input "Newport"
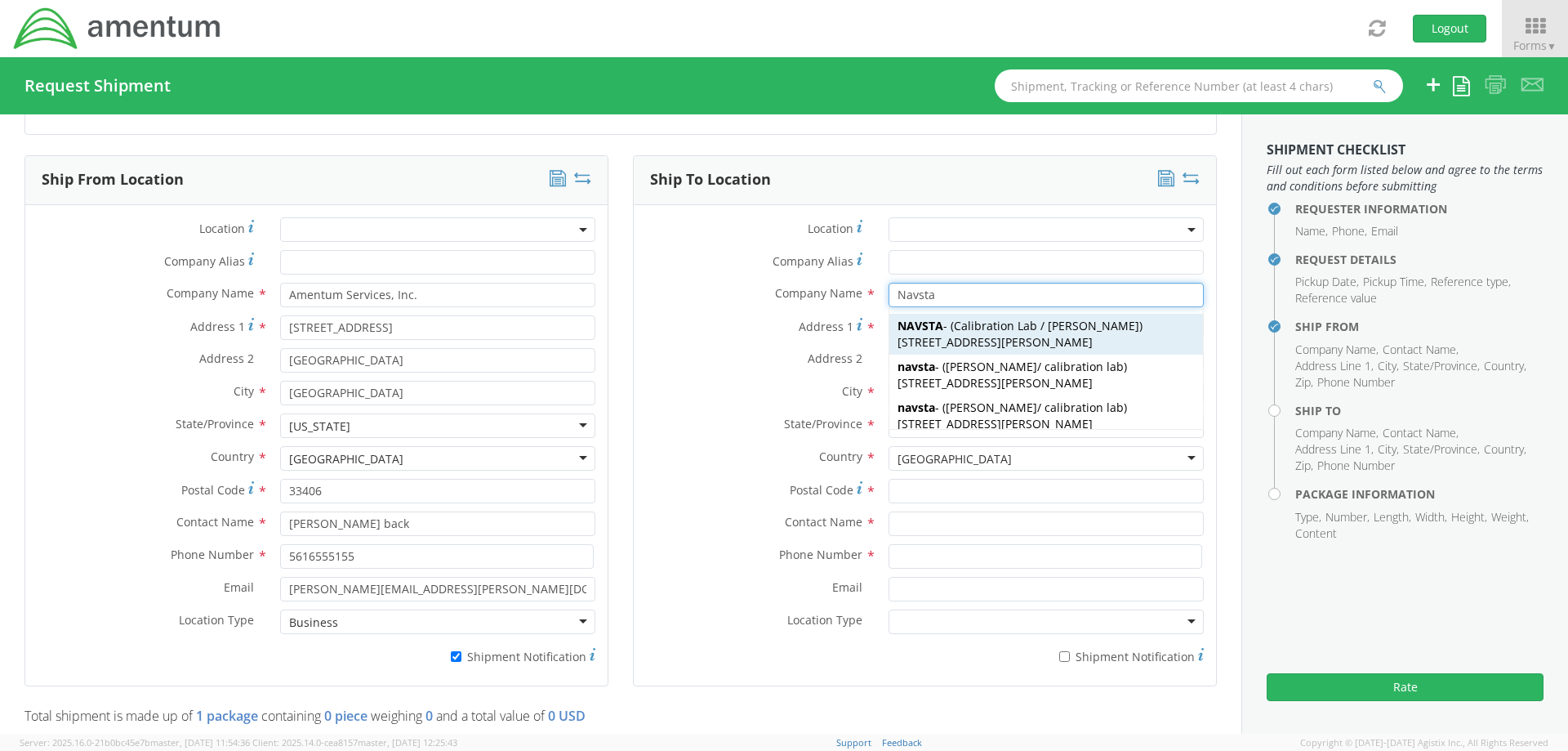
type input "02841"
type input "Calibration Lab / Scott Blake"
type input "401-832-6011"
type input "cynthia.a.back3.ctr@us.navy.mil"
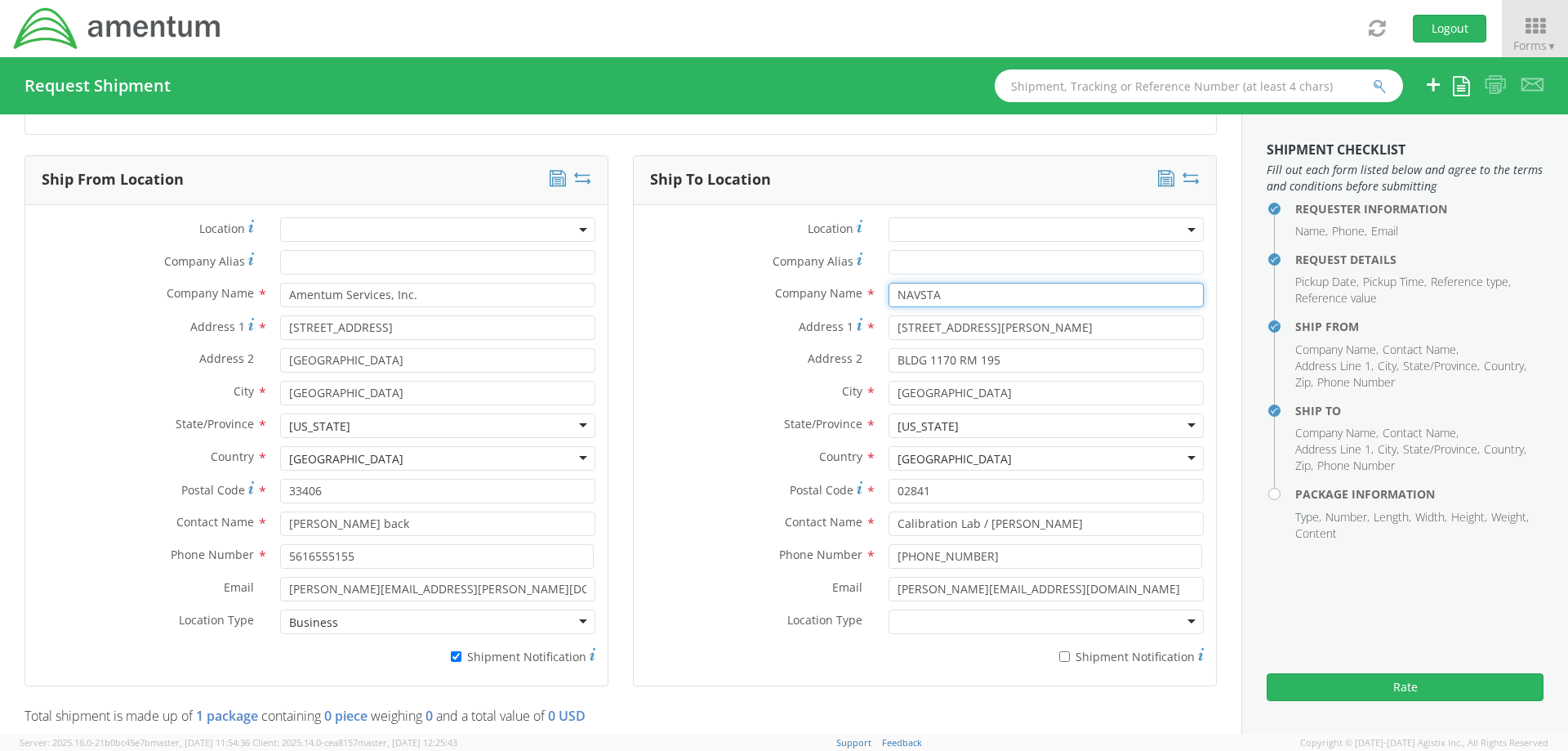
type input "NAVSTA"
click at [906, 615] on div at bounding box center [1046, 622] width 316 height 25
click at [634, 218] on div "Location * Company Alias * Company Name * NAVSTA Navsta NAVSTA - ( Calibration …" at bounding box center [925, 445] width 583 height 456
click at [1059, 652] on input "* Shipment Notification" at bounding box center [1064, 656] width 11 height 11
checkbox input "true"
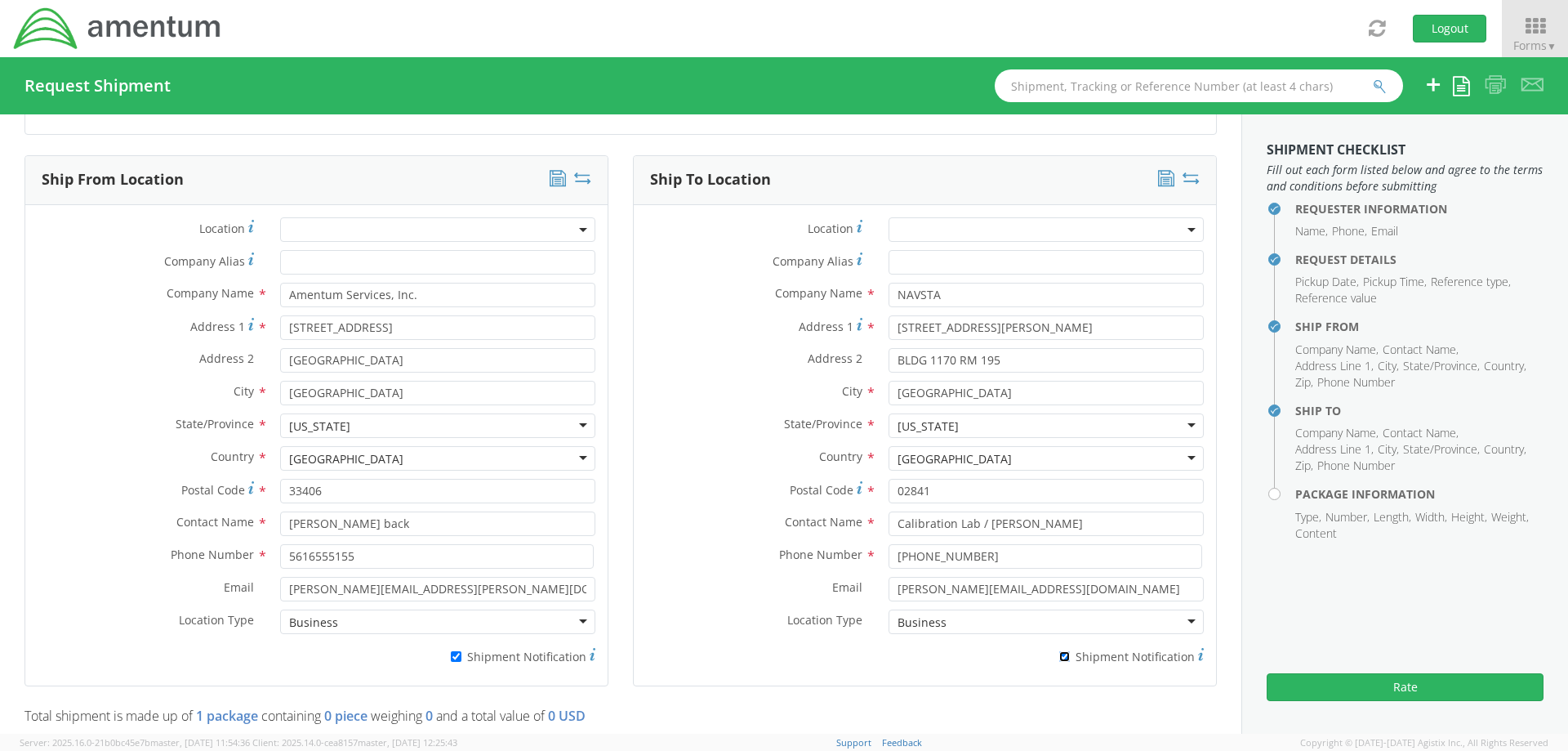
scroll to position [1226, 0]
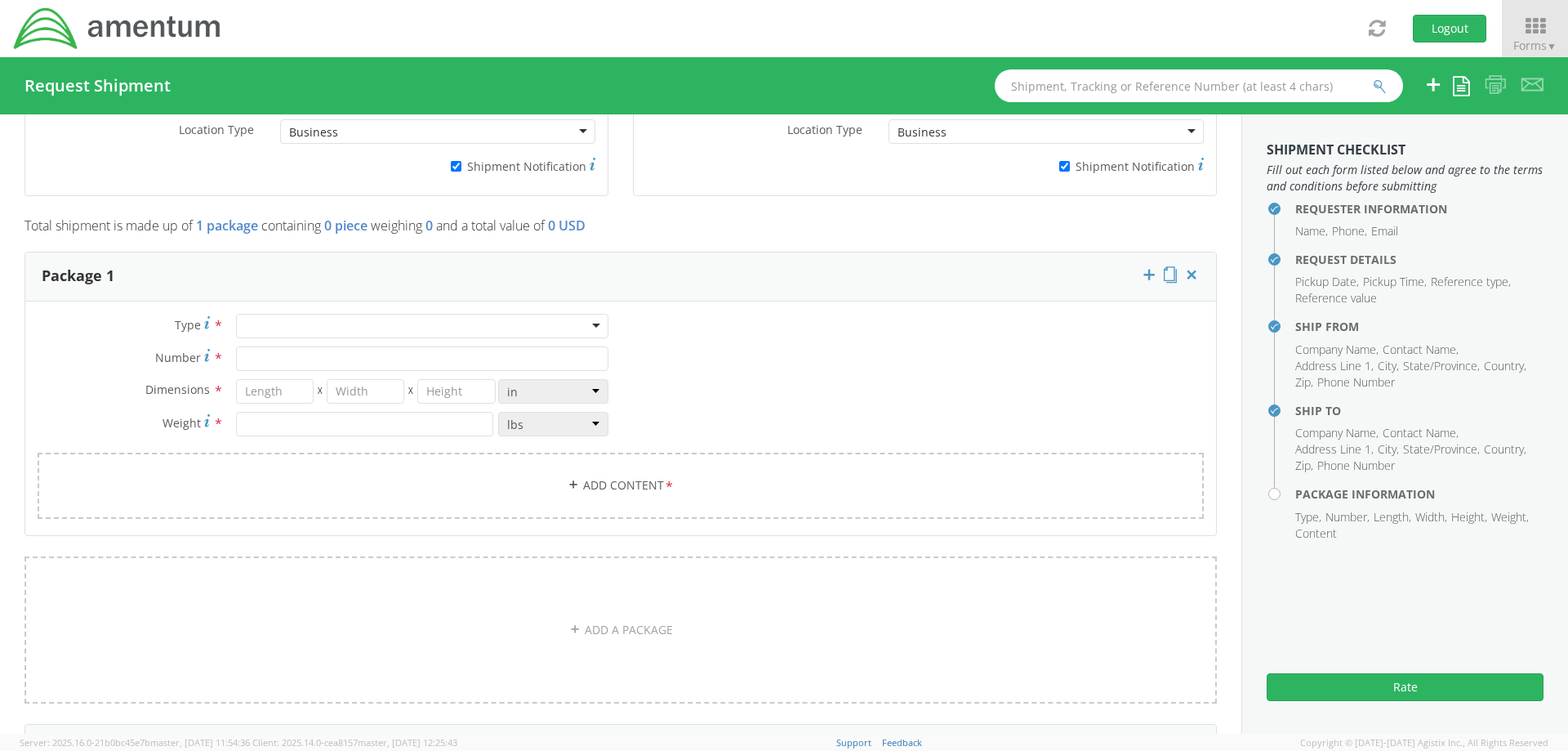
click at [320, 323] on div at bounding box center [422, 326] width 373 height 25
click at [48, 314] on div "Type * Your Packaging Your Packaging Crate(s) Envelope Pallet(s) Oversized (Not…" at bounding box center [621, 427] width 1191 height 226
click at [250, 354] on input "Number *" at bounding box center [422, 358] width 373 height 25
type input "1"
type input "16"
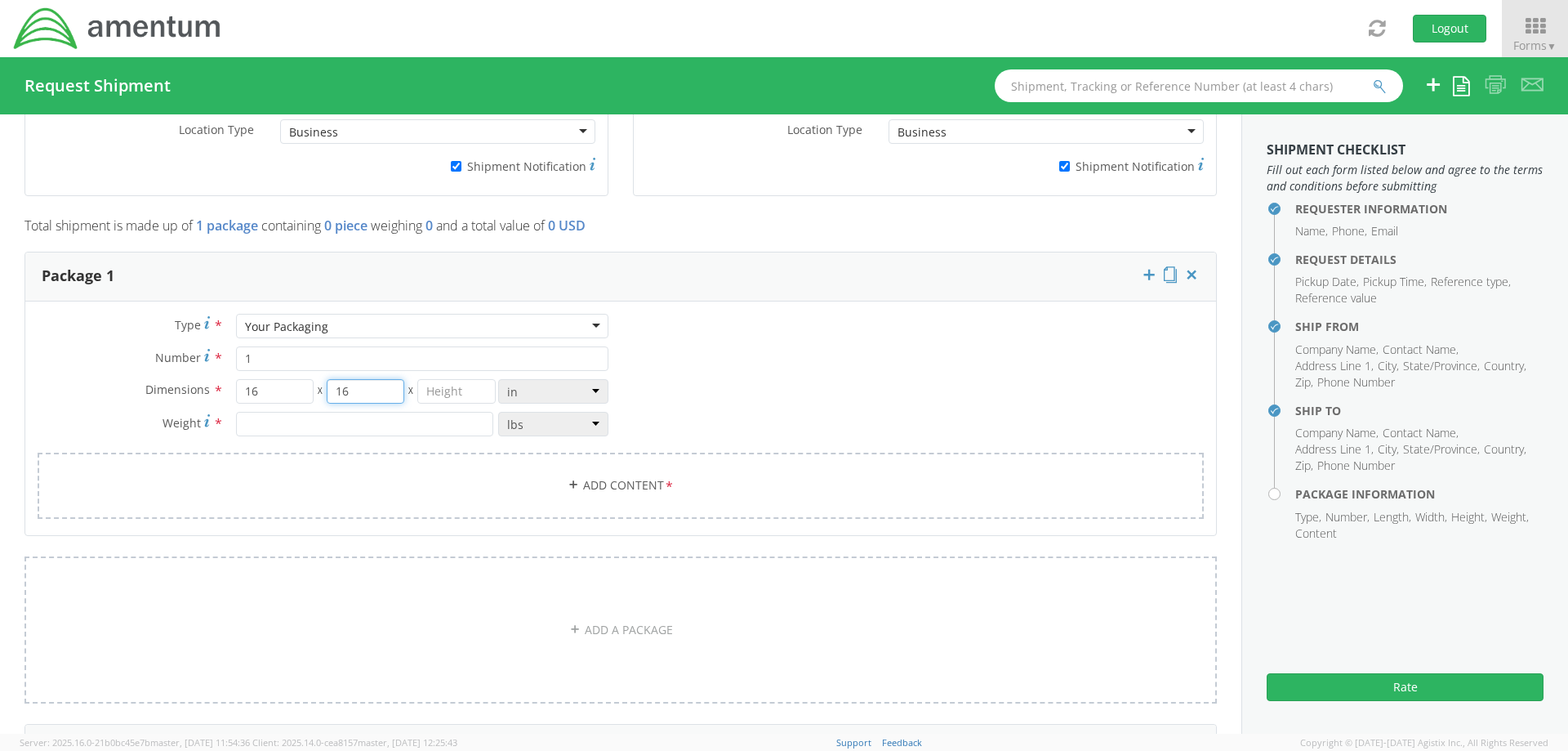
type input "16"
type input "12"
type input "16"
click at [550, 485] on link "Add Content *" at bounding box center [620, 486] width 1166 height 66
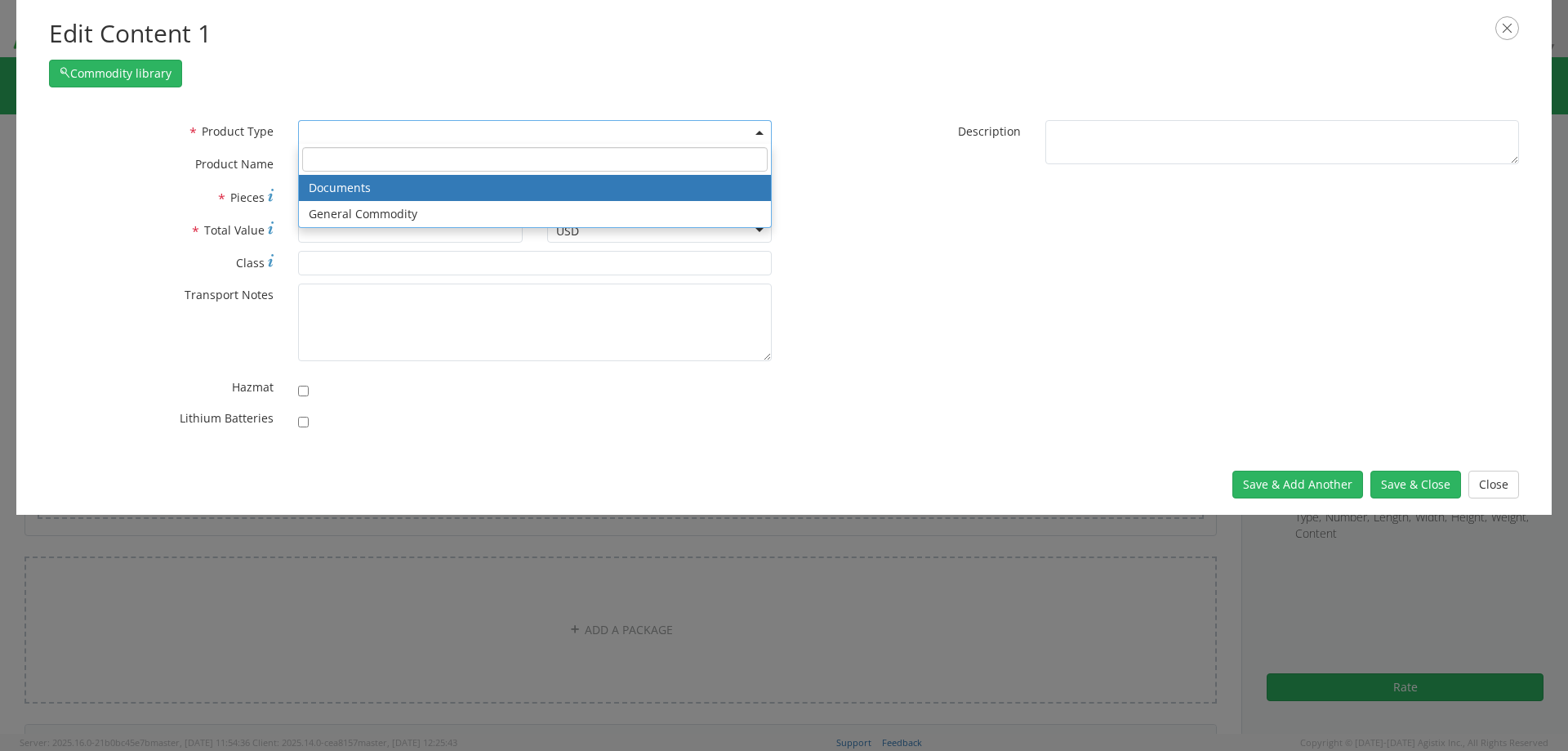
click at [604, 129] on span at bounding box center [535, 132] width 473 height 25
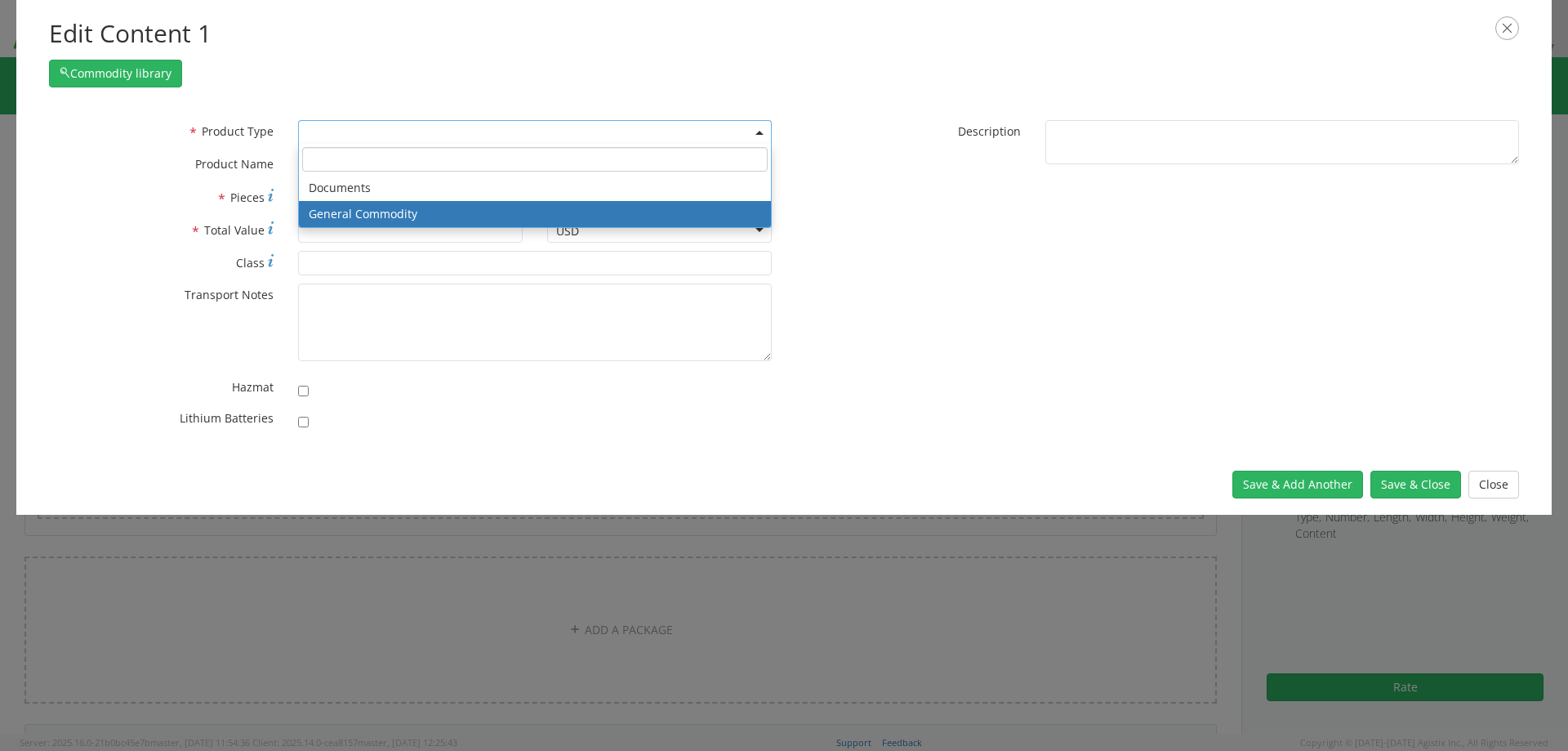
select select "COMMODITY"
type input "General Commodity"
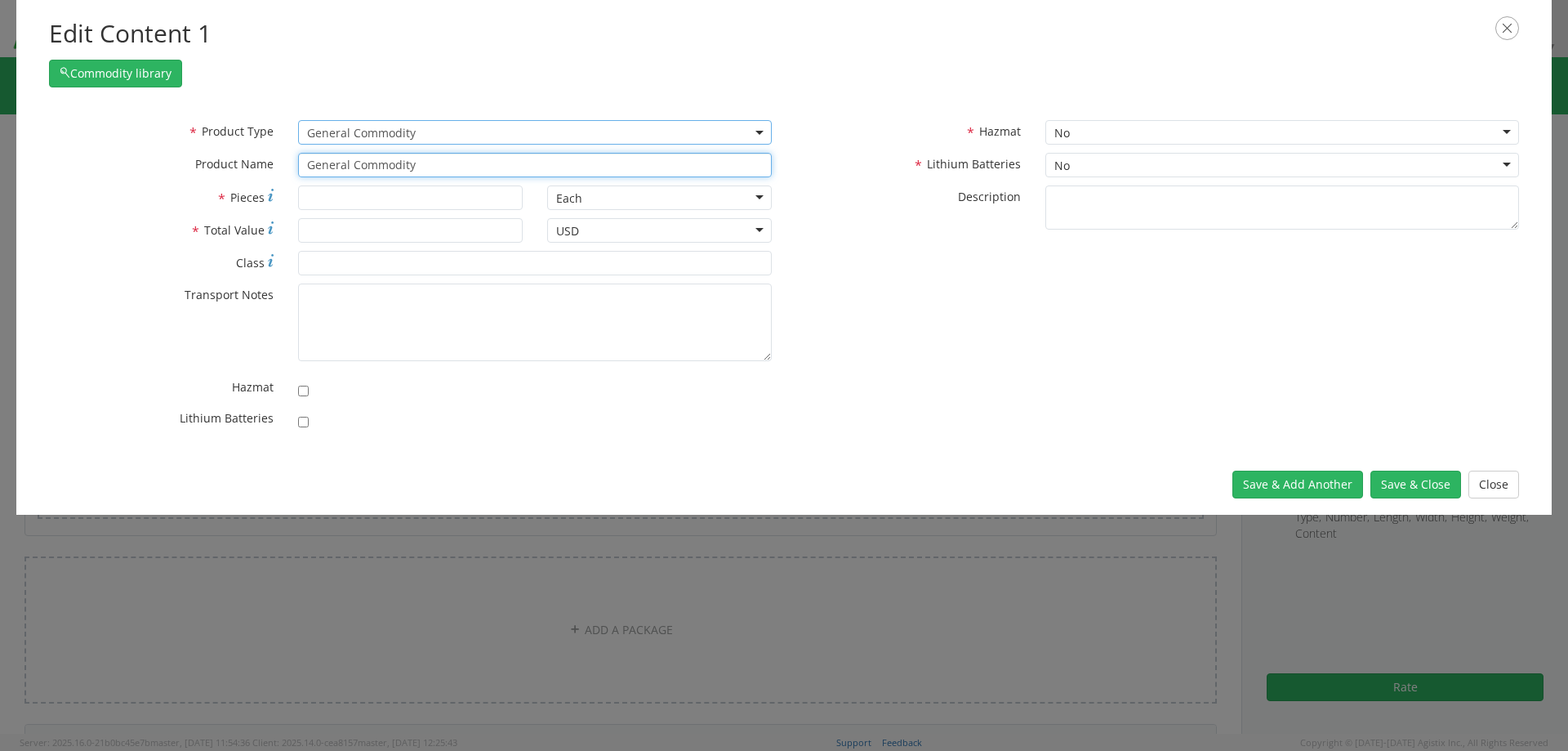
drag, startPoint x: 439, startPoint y: 173, endPoint x: 152, endPoint y: 169, distance: 287.0
click at [152, 169] on div "* Product Name General Commodity" at bounding box center [410, 164] width 747 height 25
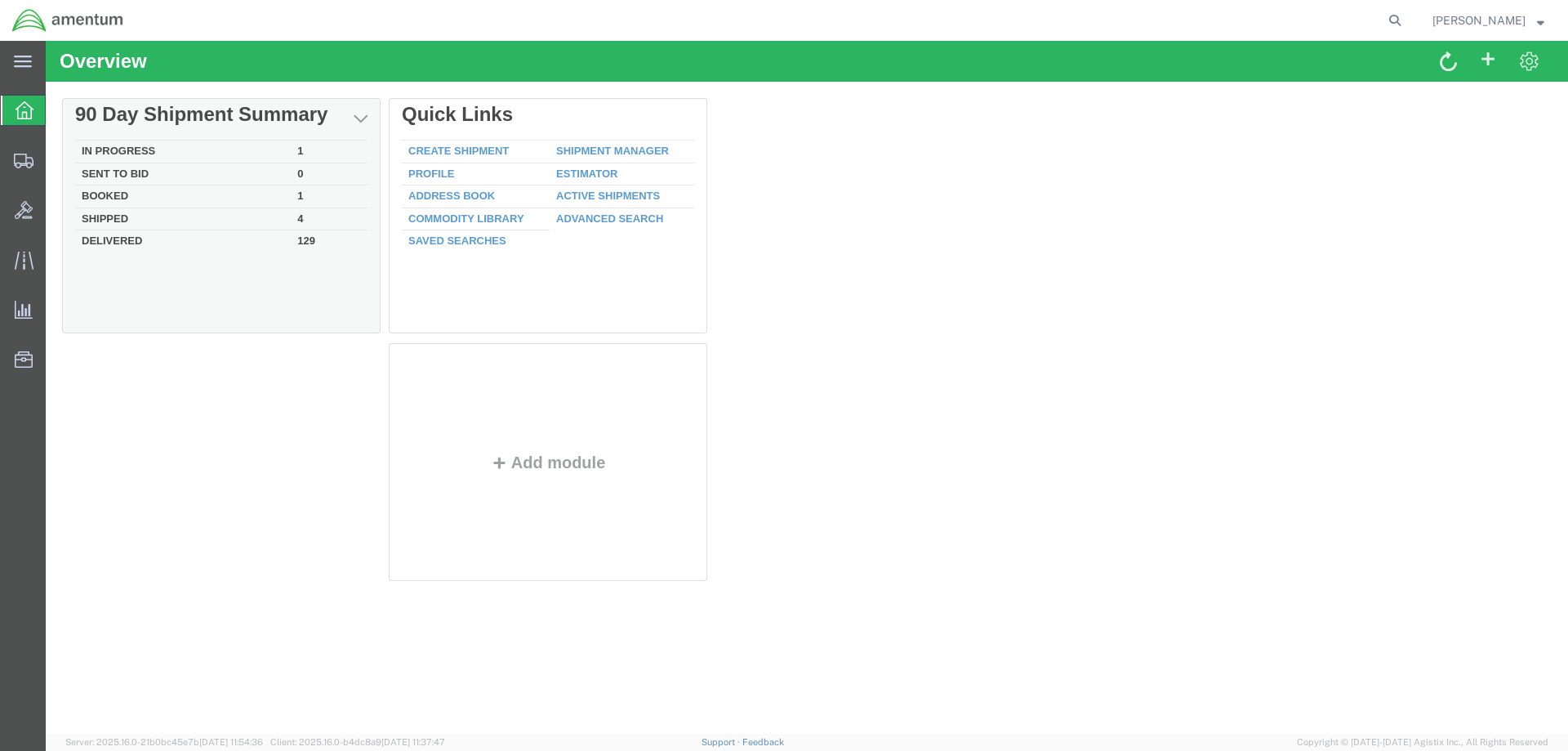
click at [234, 151] on td "In Progress" at bounding box center [183, 151] width 216 height 23
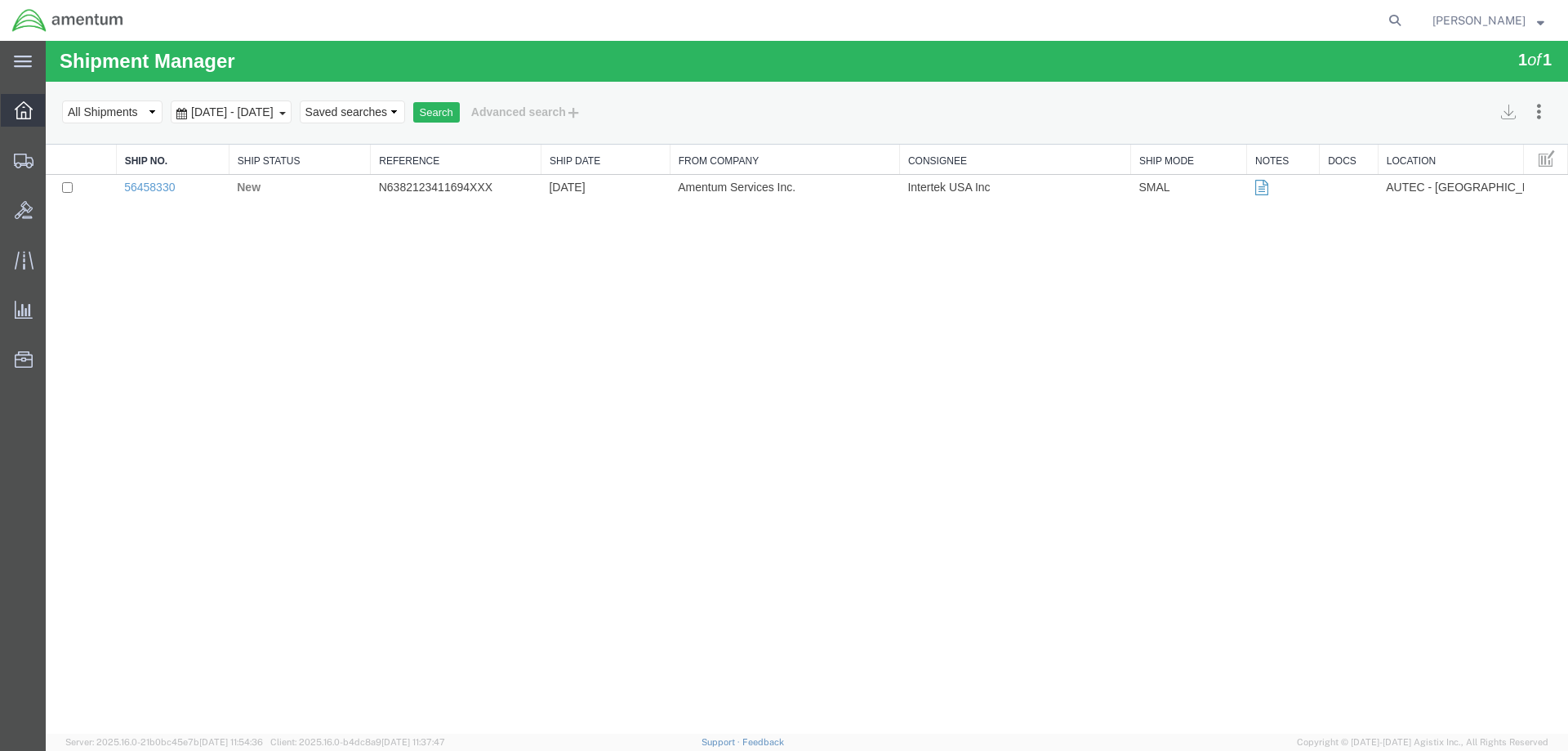
click at [16, 115] on icon at bounding box center [24, 110] width 18 height 18
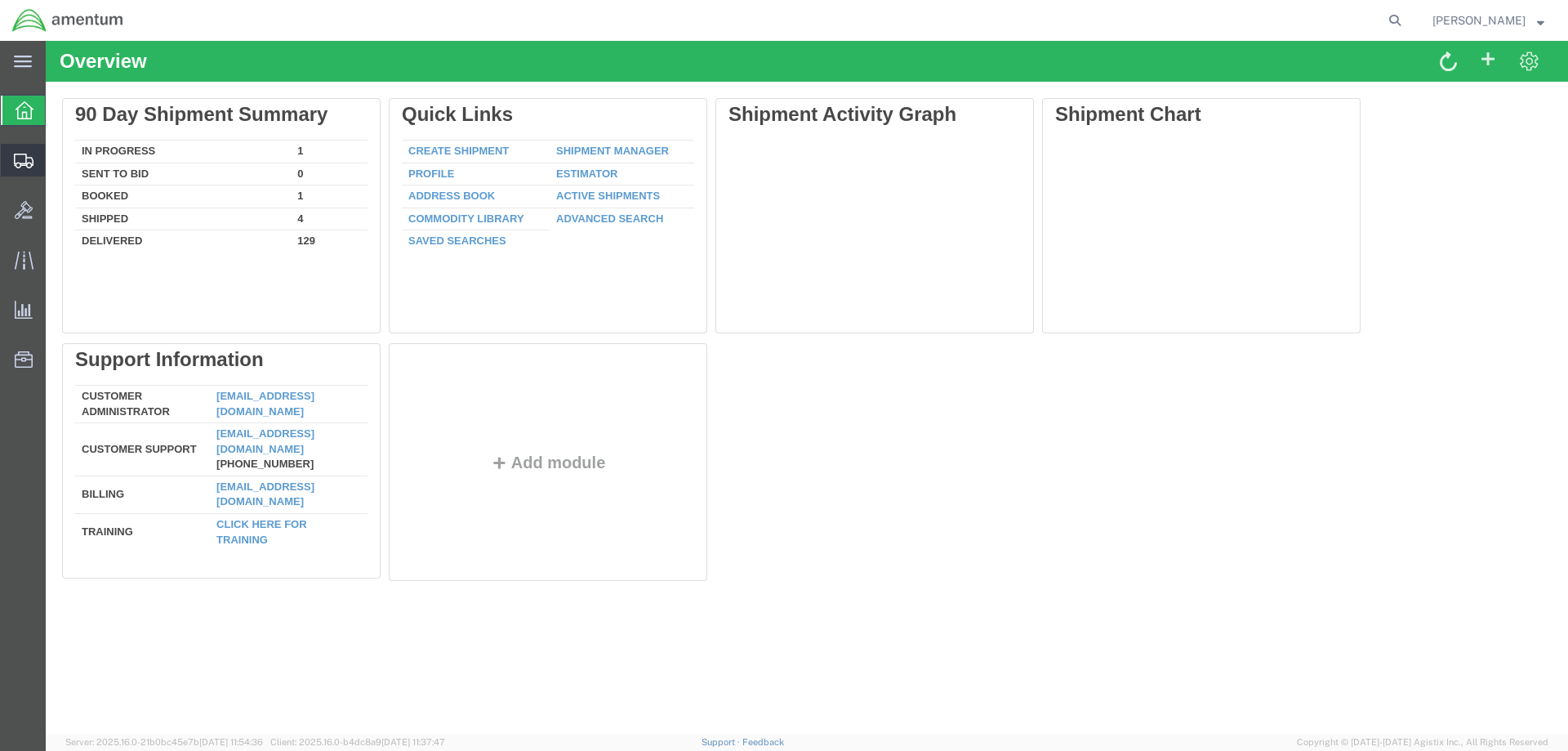
click at [0, 0] on span "Create Shipment" at bounding box center [0, 0] width 0 height 0
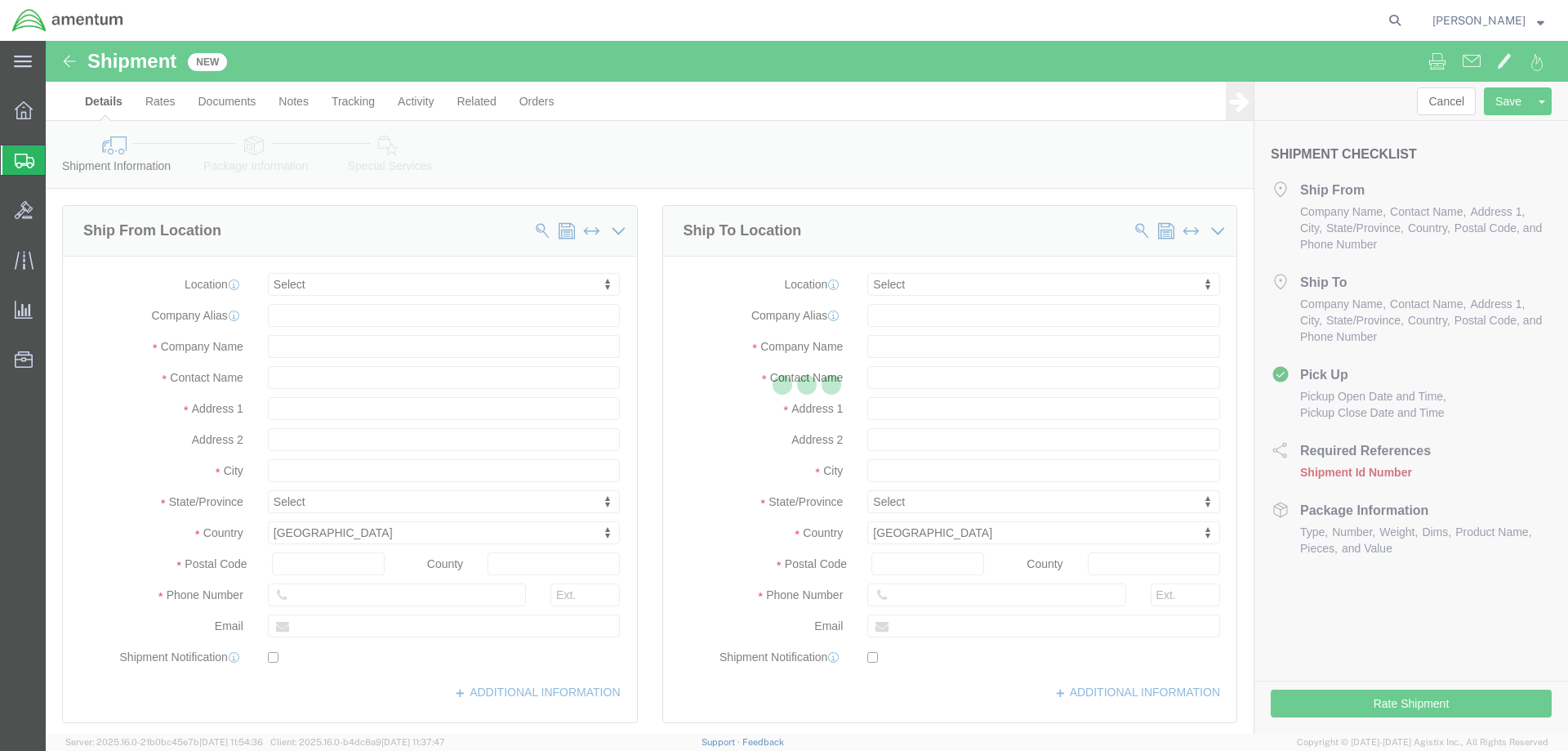
select select
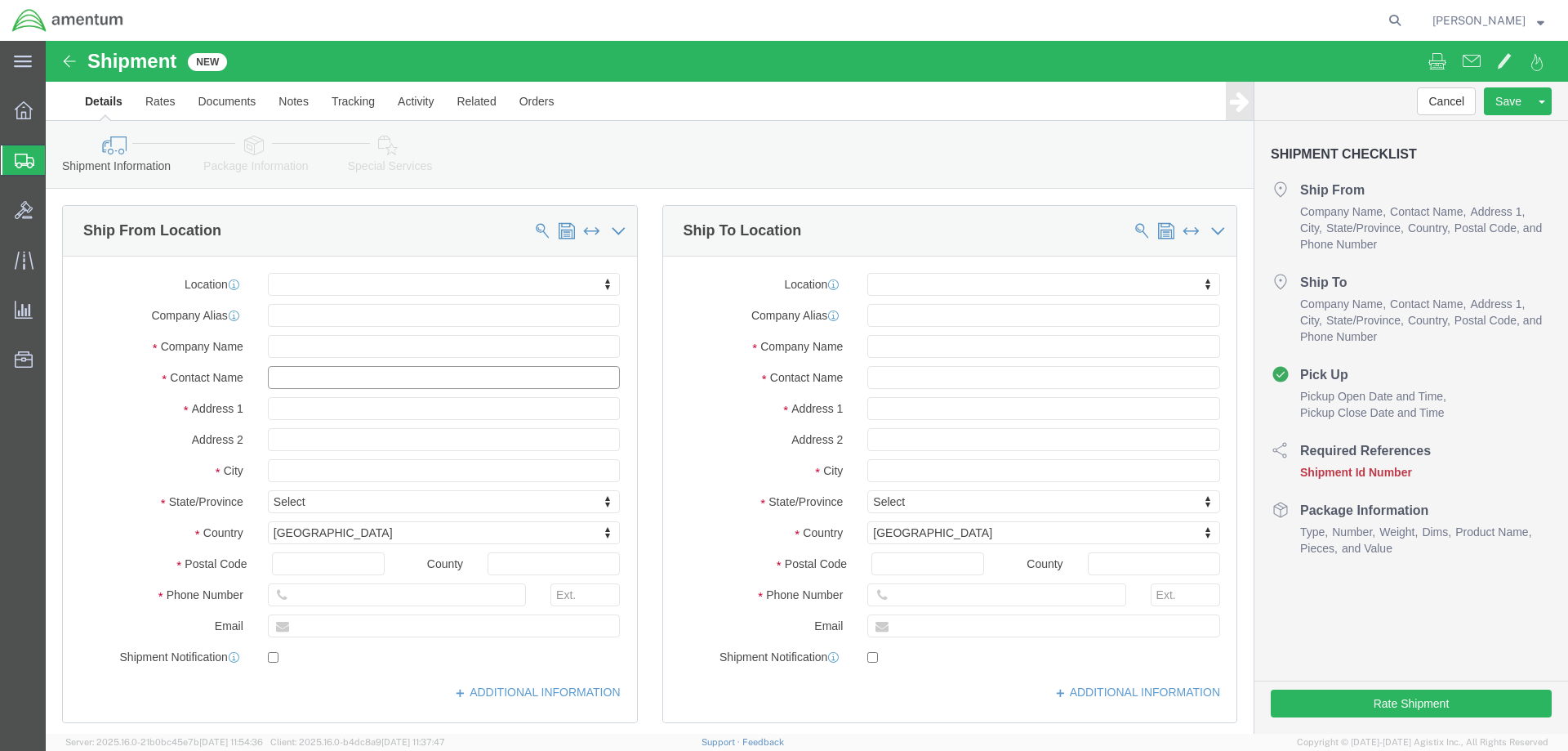
click input "text"
type input "[PERSON_NAME]"
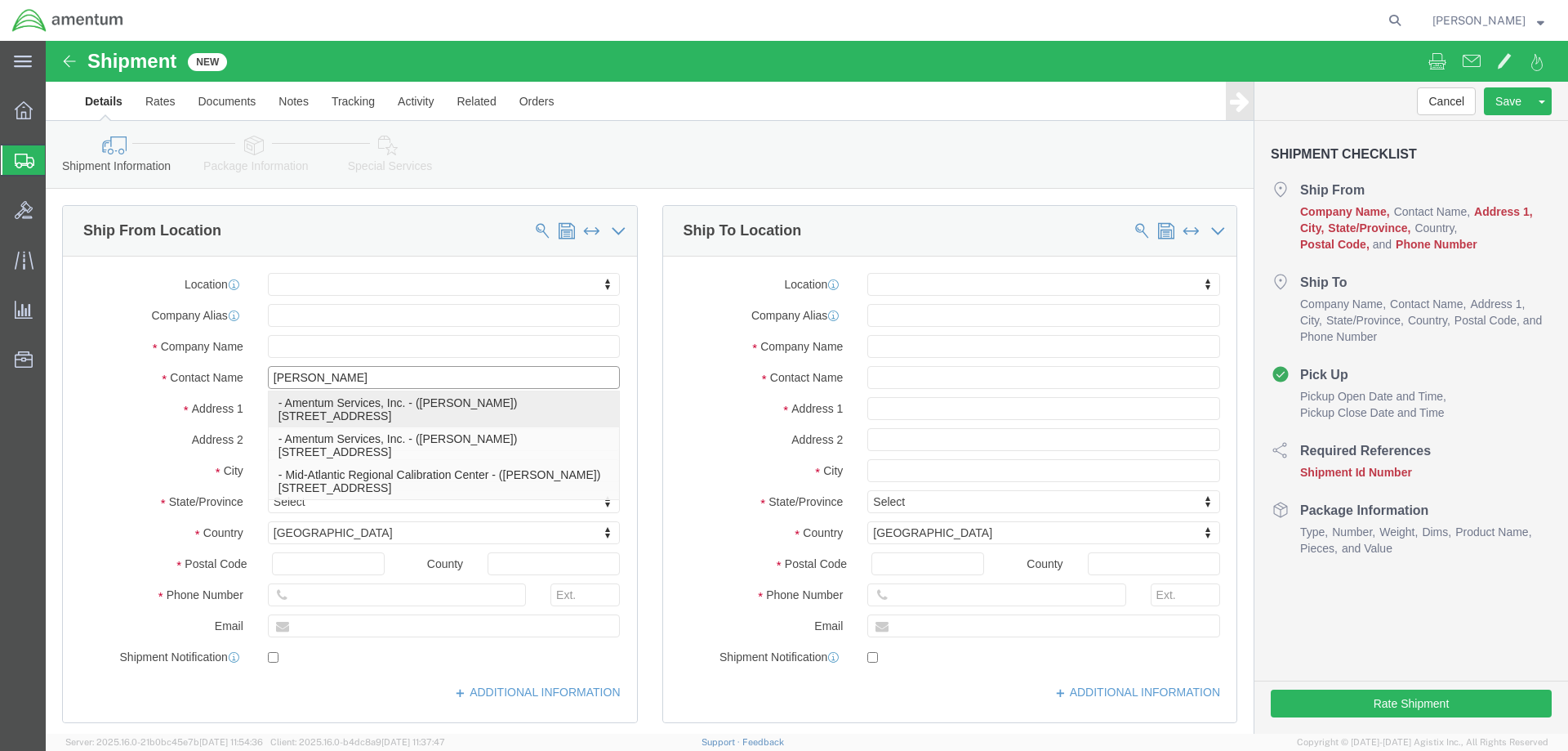
click p "- Amentum Services, Inc. - ([PERSON_NAME]) [STREET_ADDRESS]"
select select "FL"
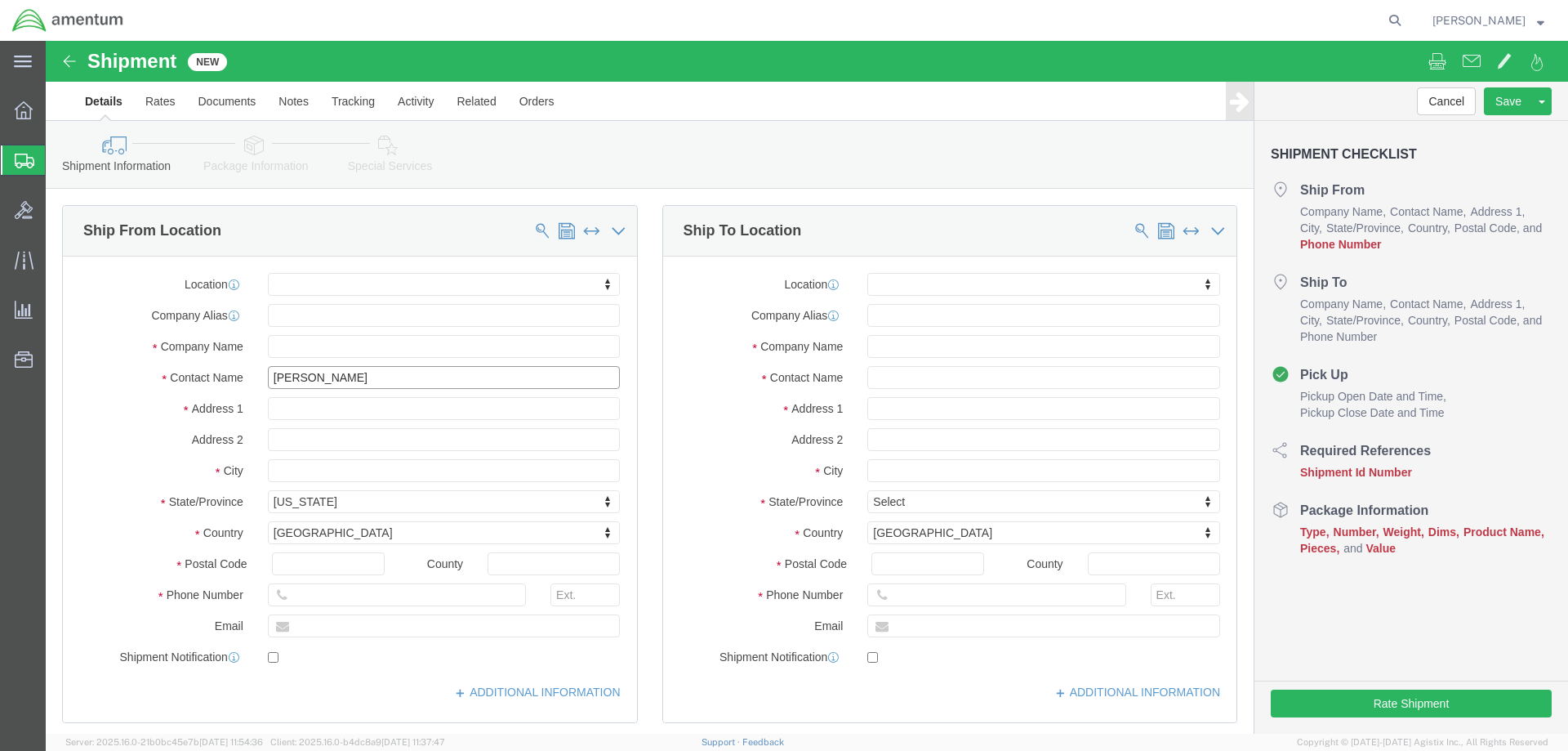
type input "[PERSON_NAME] back"
click input "text"
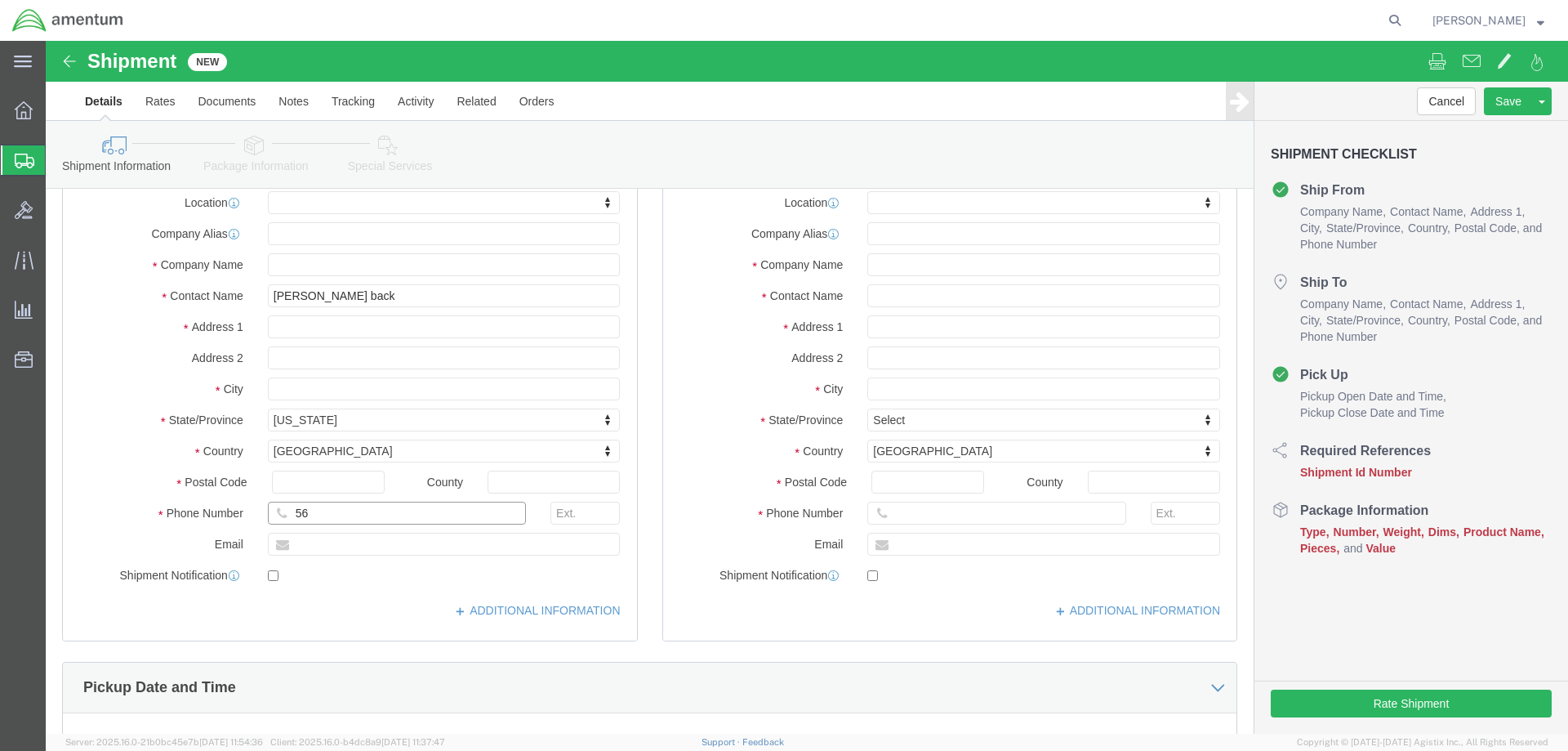
type input "561"
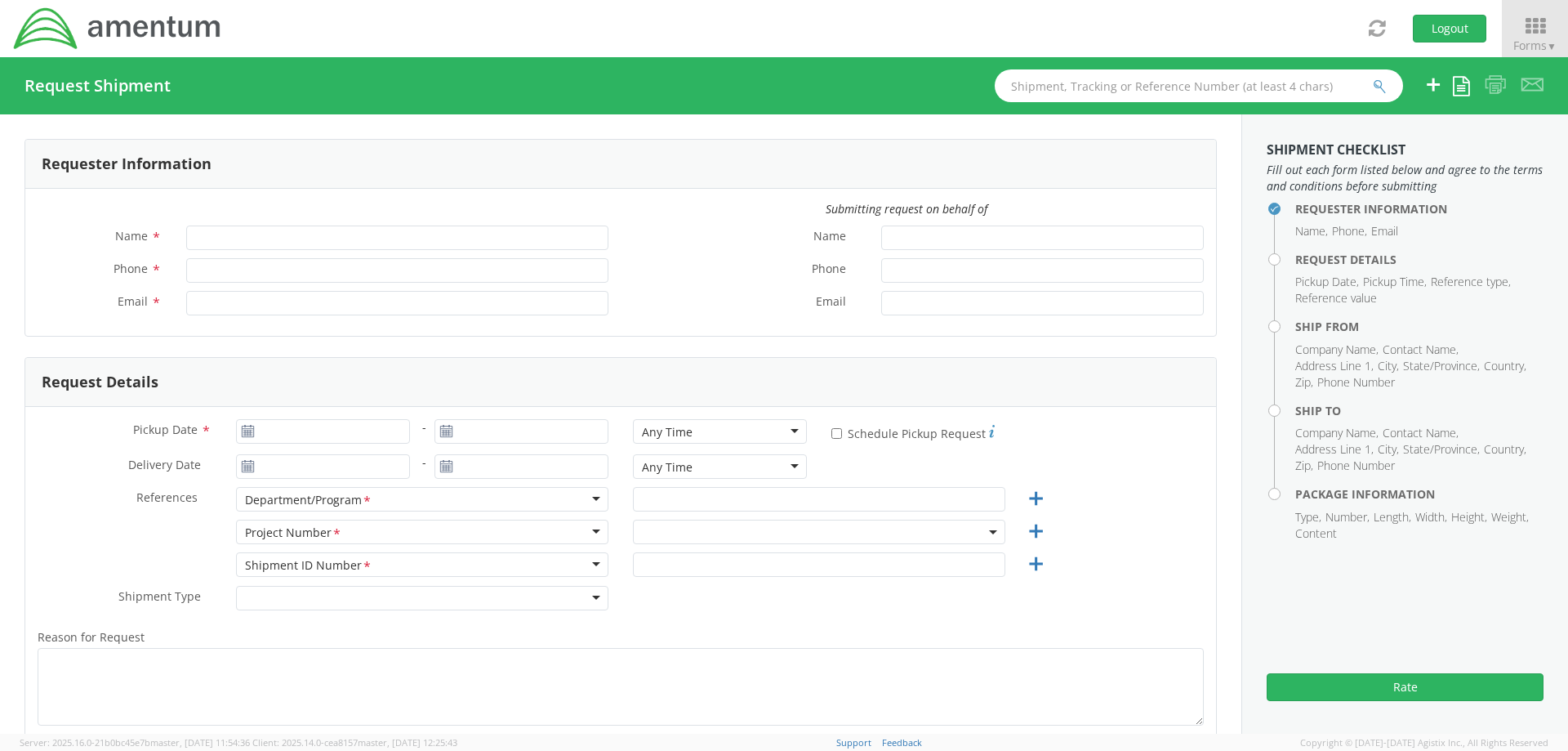
type input "[PERSON_NAME]"
type input "[PHONE_NUMBER]"
type input "[PERSON_NAME][EMAIL_ADDRESS][PERSON_NAME][DOMAIN_NAME]"
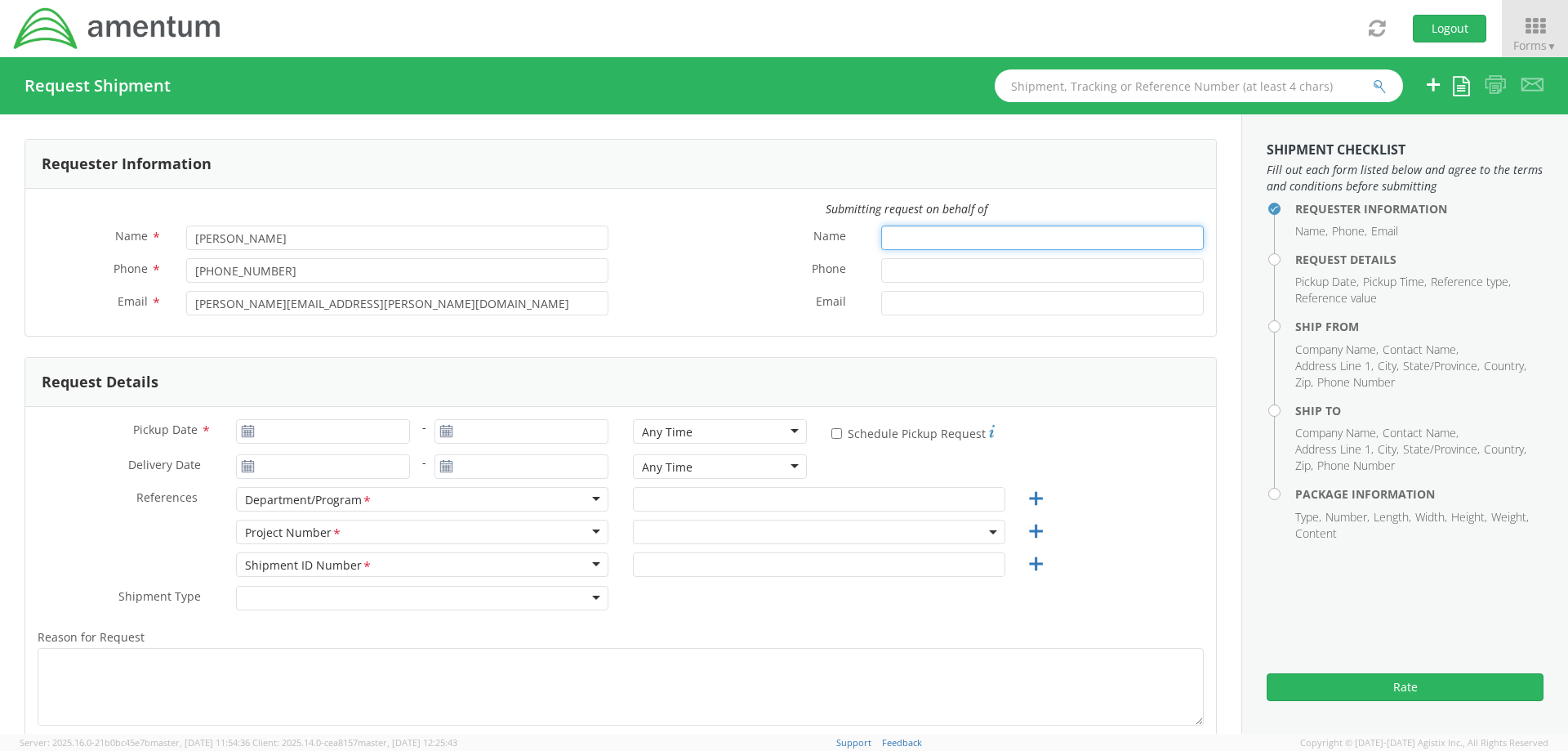
click at [896, 236] on input "Name *" at bounding box center [1042, 238] width 323 height 25
type input "[PERSON_NAME]"
type input "5616555155"
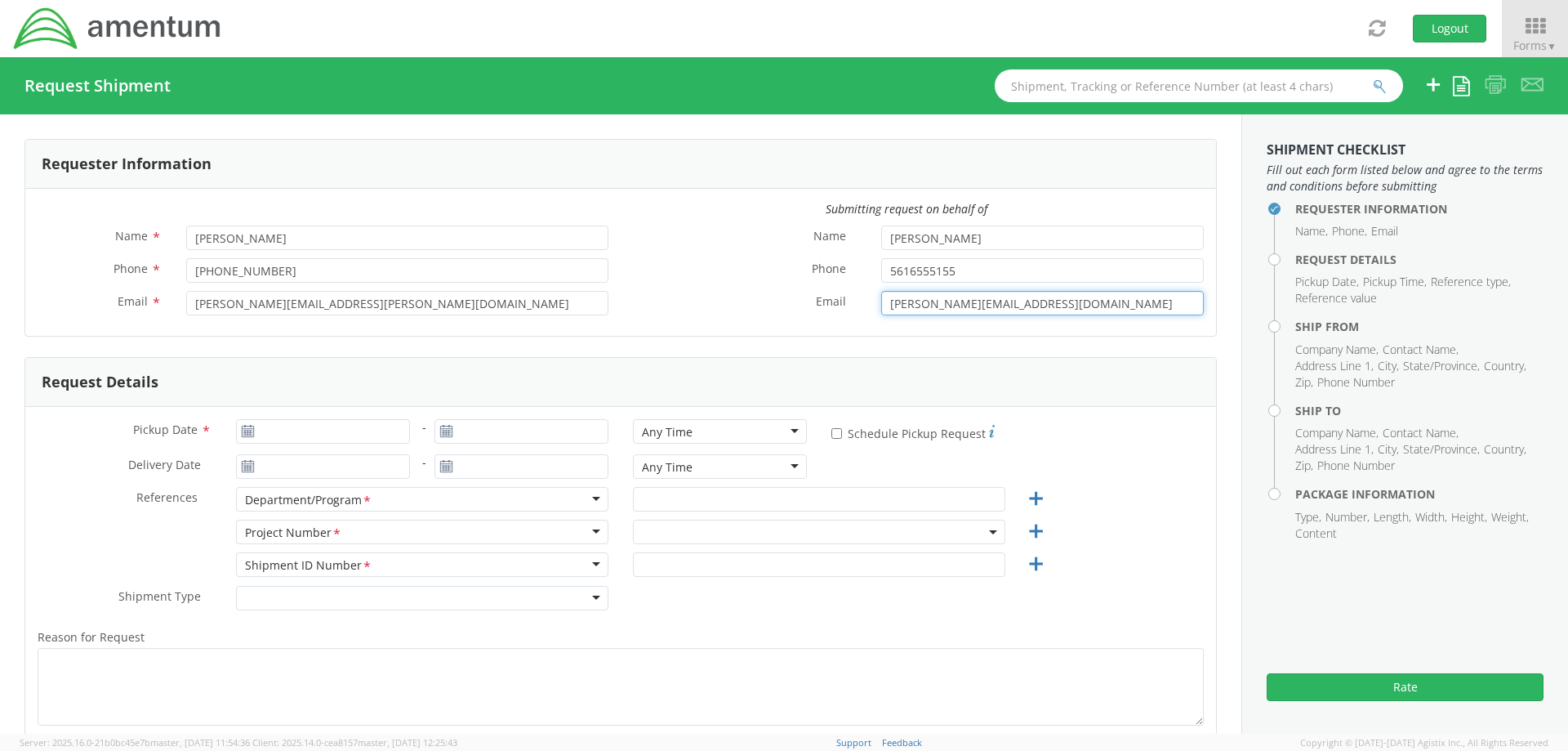
type input "[PERSON_NAME][EMAIL_ADDRESS][DOMAIN_NAME]"
click at [350, 428] on input "Pickup Date *" at bounding box center [323, 432] width 174 height 25
type input "[DATE]"
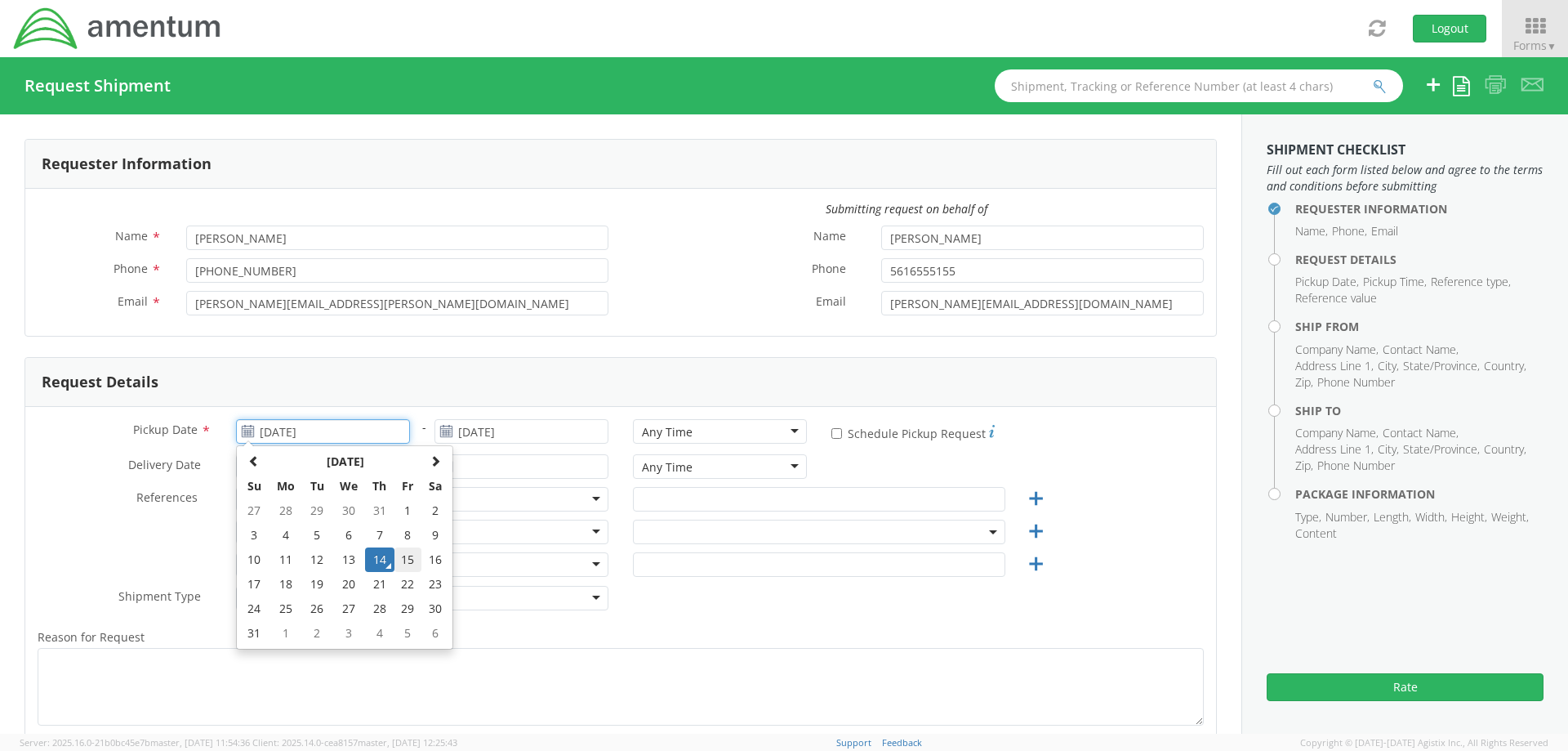
click at [402, 565] on td "15" at bounding box center [408, 559] width 28 height 25
type input "[DATE]"
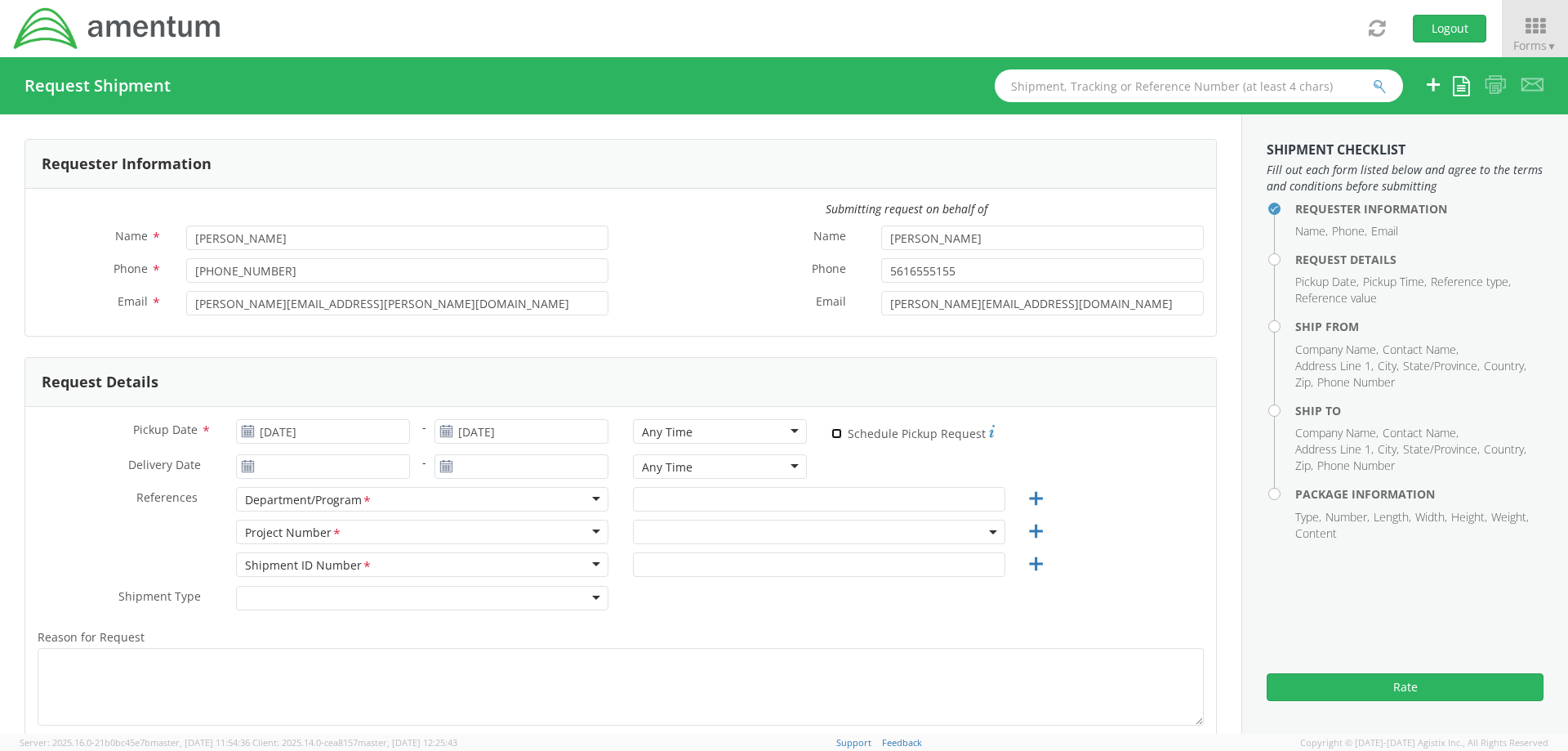
click at [831, 434] on input "* Schedule Pickup Request" at bounding box center [837, 433] width 11 height 11
checkbox input "true"
click at [673, 502] on input "text" at bounding box center [819, 499] width 373 height 25
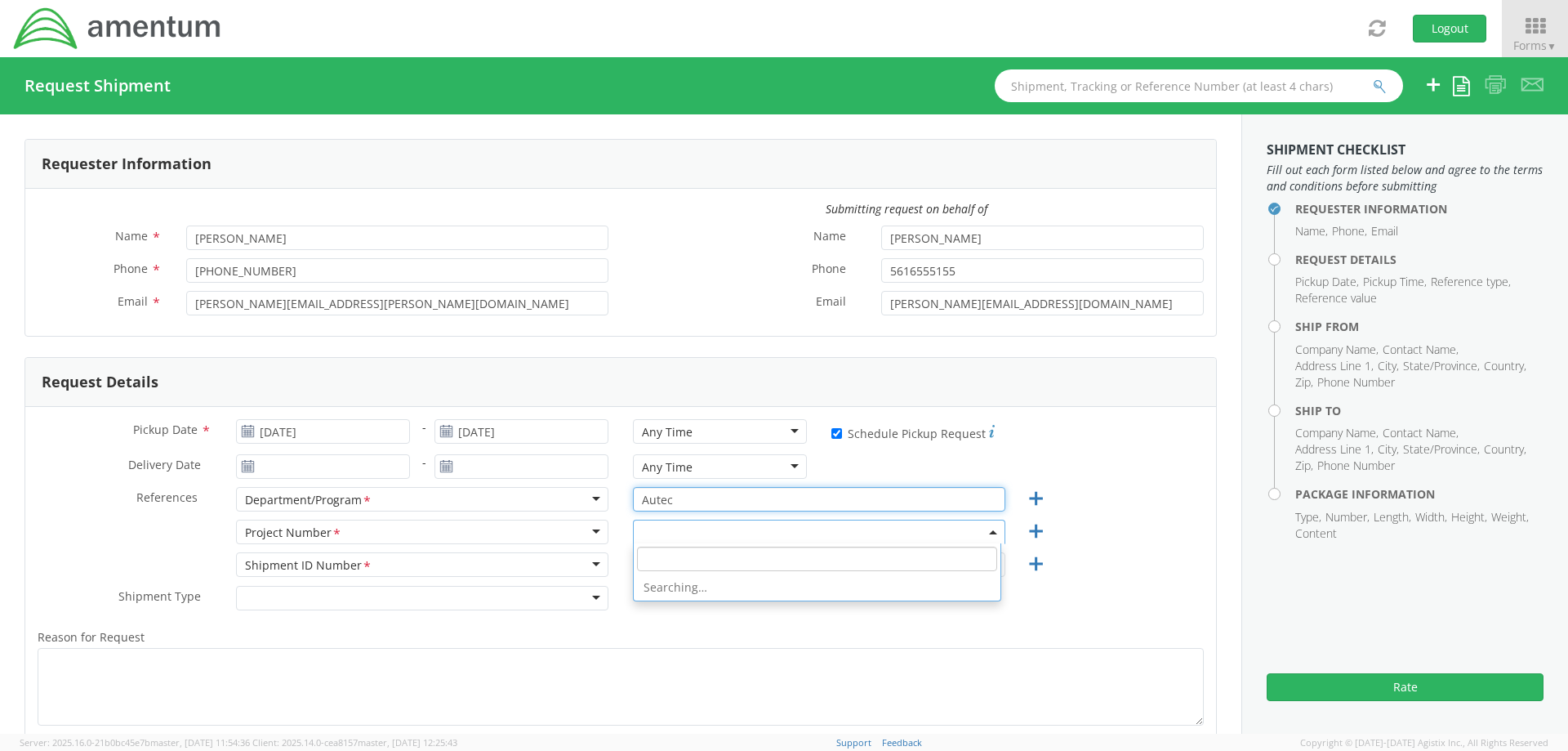
type input "Autec"
click at [666, 530] on span at bounding box center [819, 532] width 373 height 25
click at [668, 558] on input "search" at bounding box center [817, 558] width 361 height 25
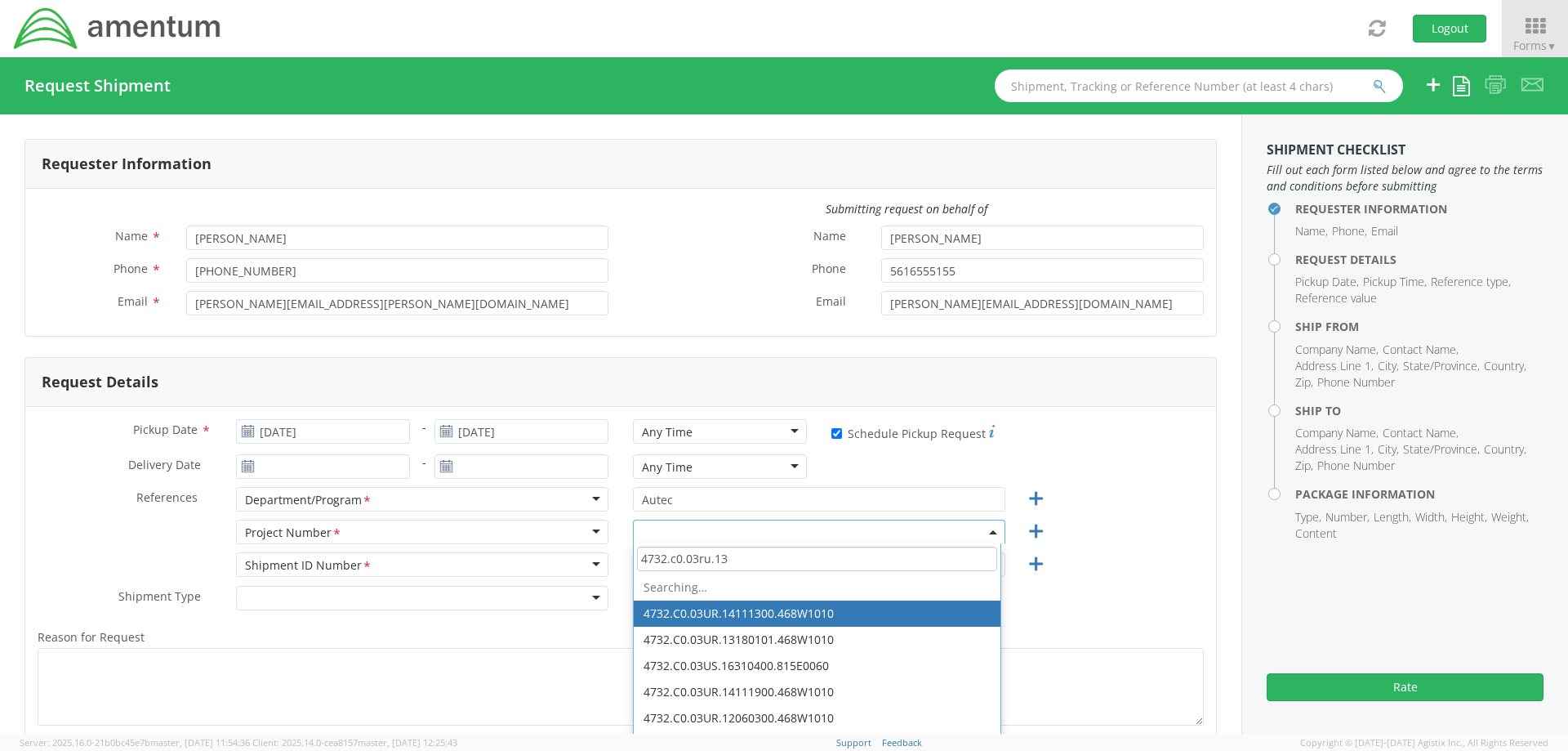
type input "4732.c0.03ru.131"
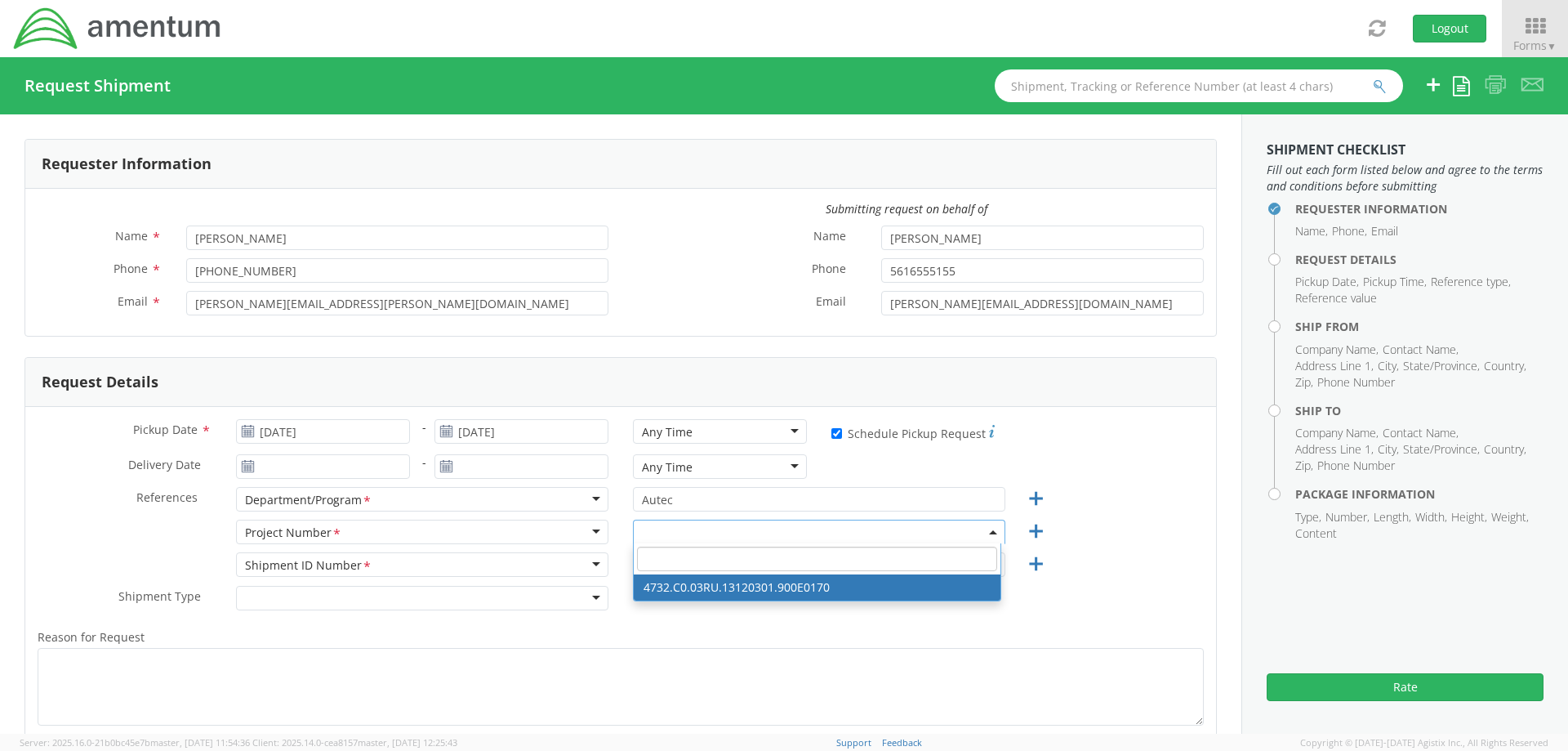
select select "4732.C0.03RU.13120301.900E0170"
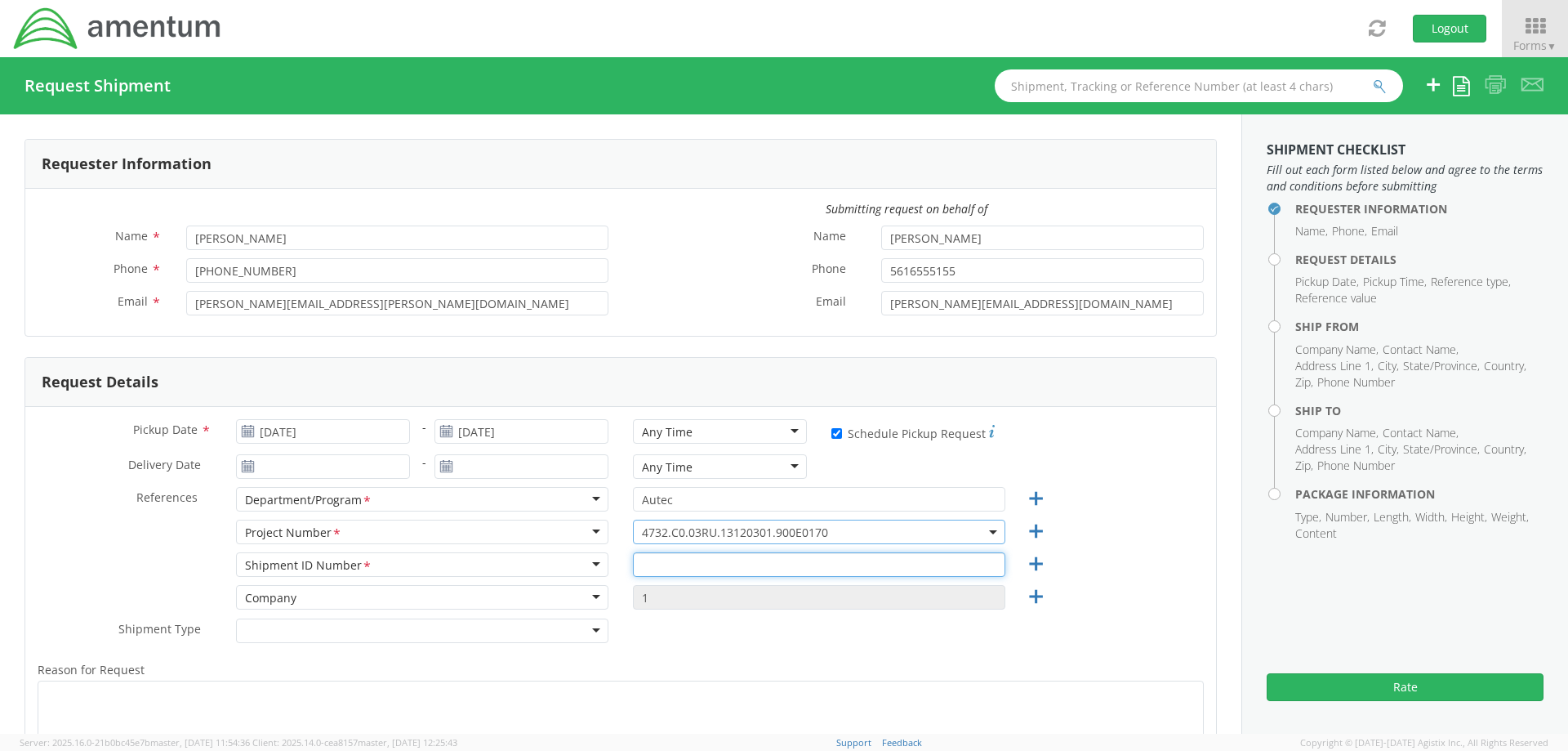
click at [642, 566] on input "text" at bounding box center [819, 565] width 373 height 25
type input "20250814"
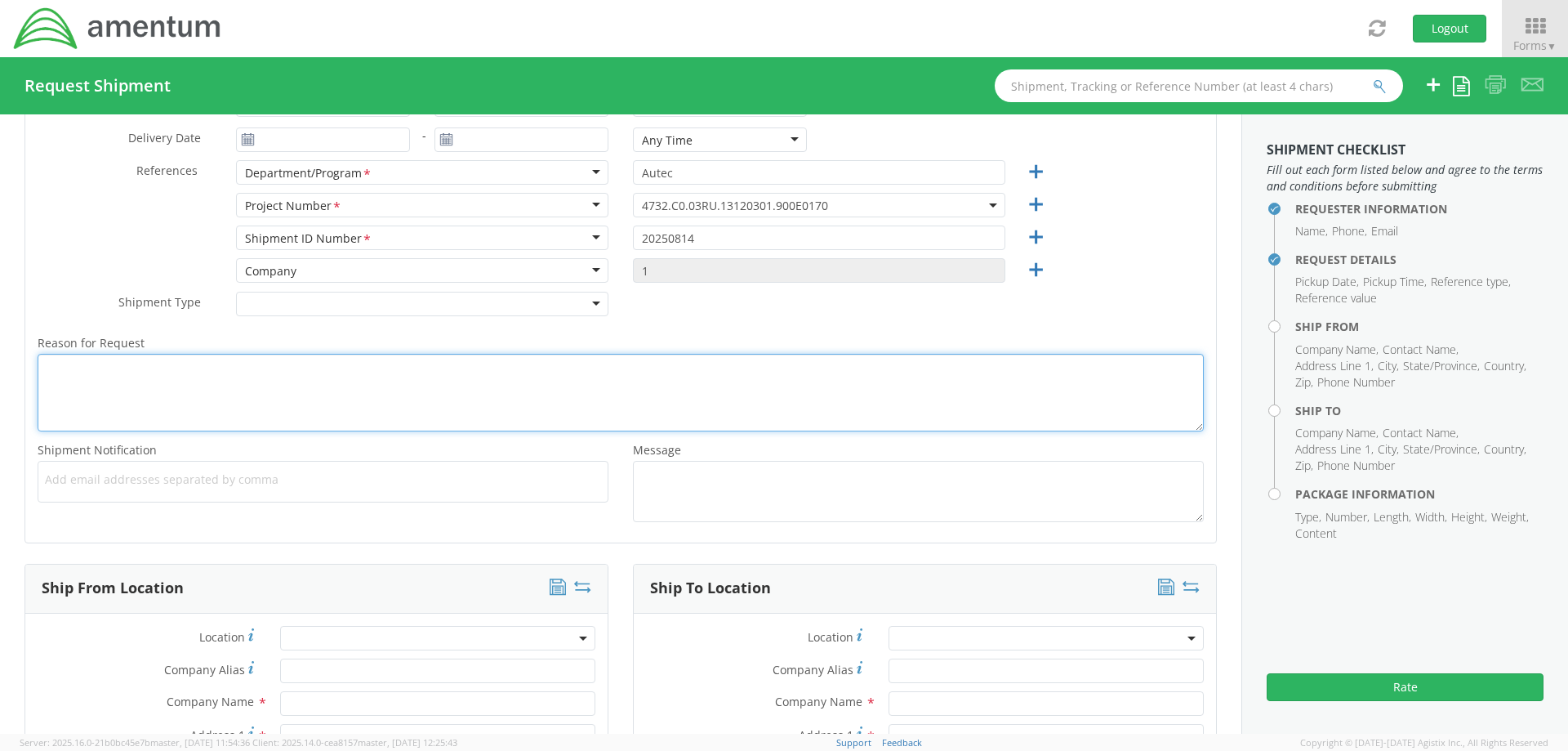
click at [70, 380] on textarea "Reason for Request *" at bounding box center [620, 392] width 1166 height 78
